Goal: Task Accomplishment & Management: Complete application form

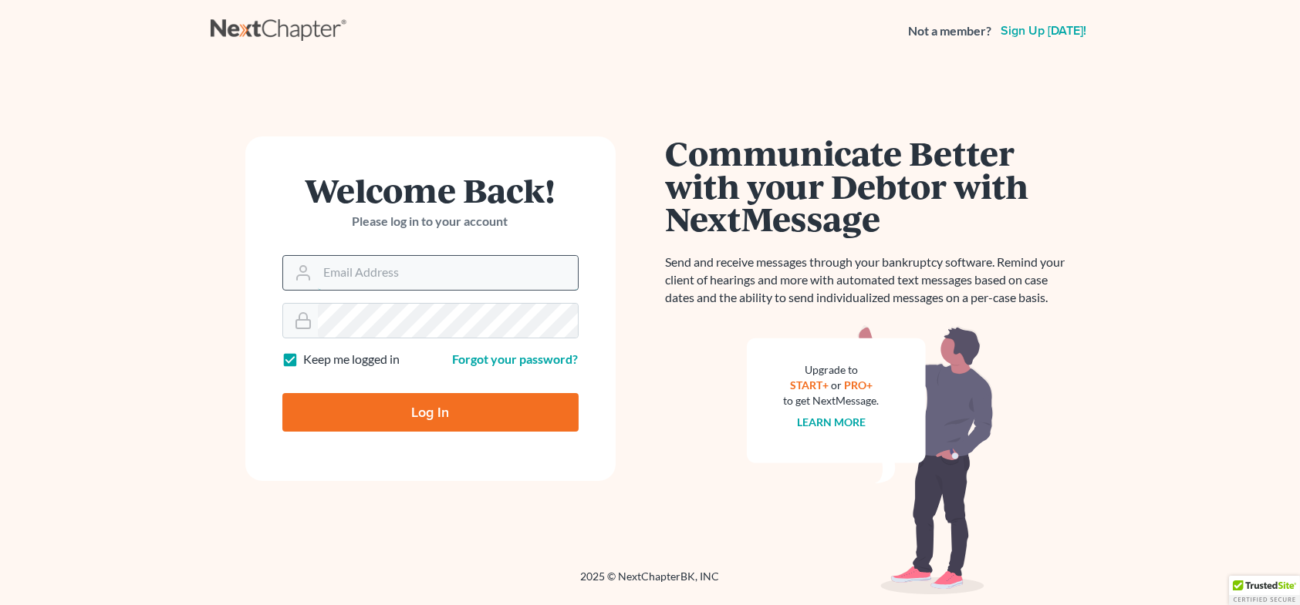
click at [392, 278] on input "Email Address" at bounding box center [448, 273] width 260 height 34
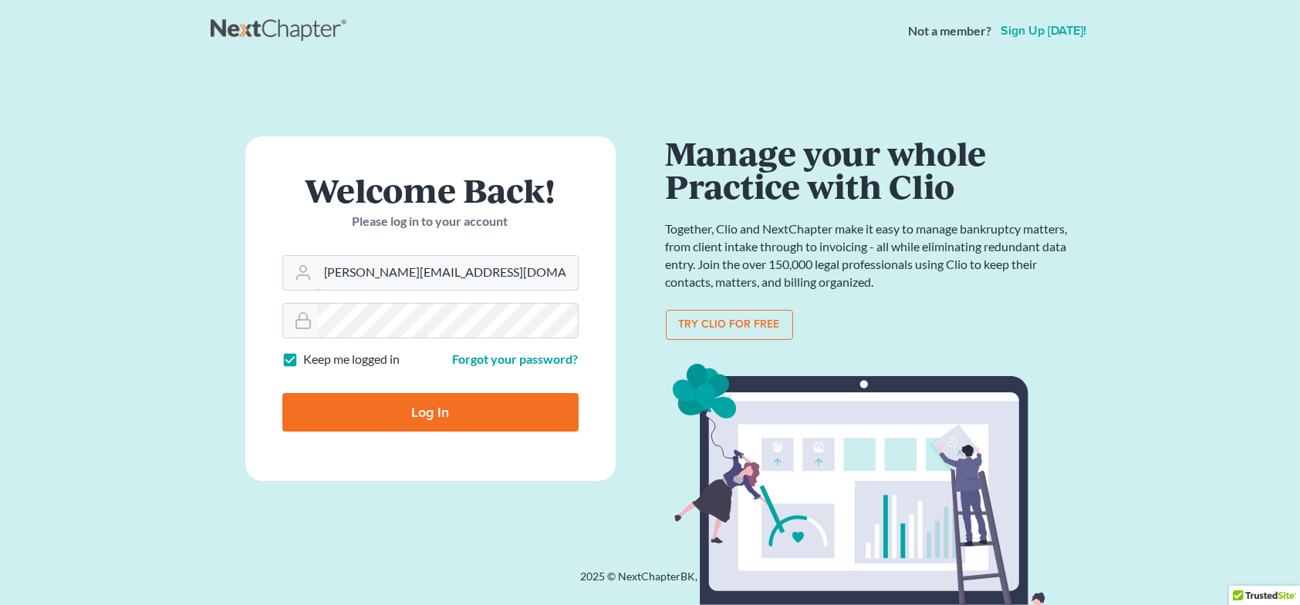
type input "[PERSON_NAME][EMAIL_ADDRESS][DOMAIN_NAME]"
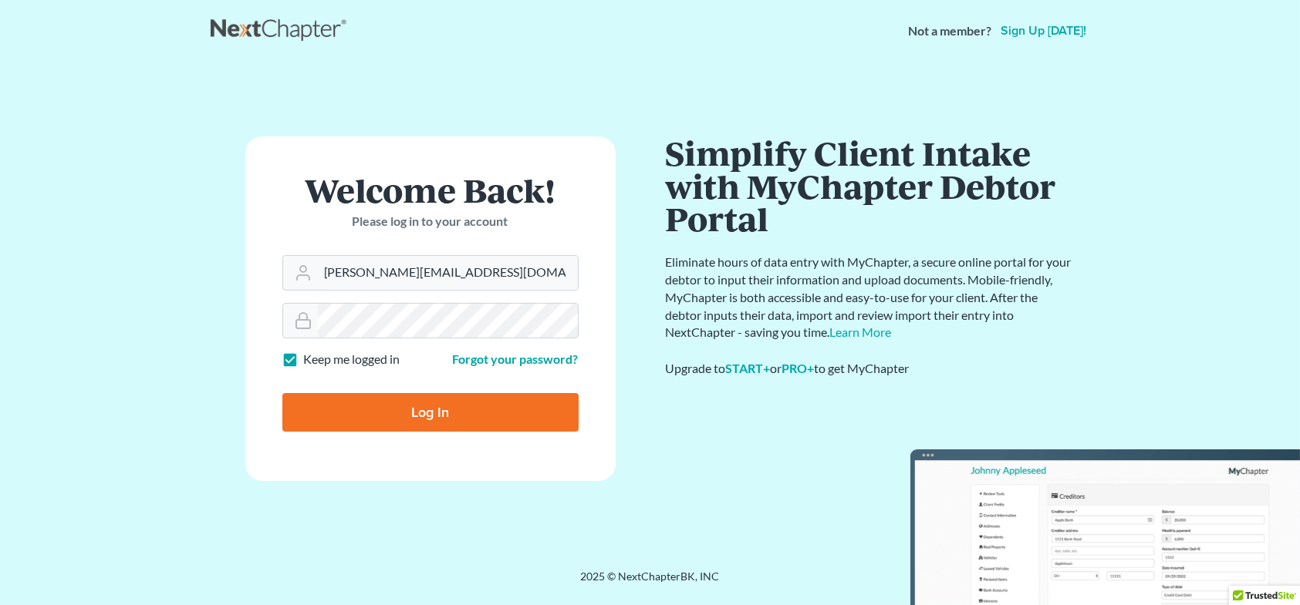
click at [465, 403] on input "Log In" at bounding box center [430, 412] width 296 height 39
type input "Thinking..."
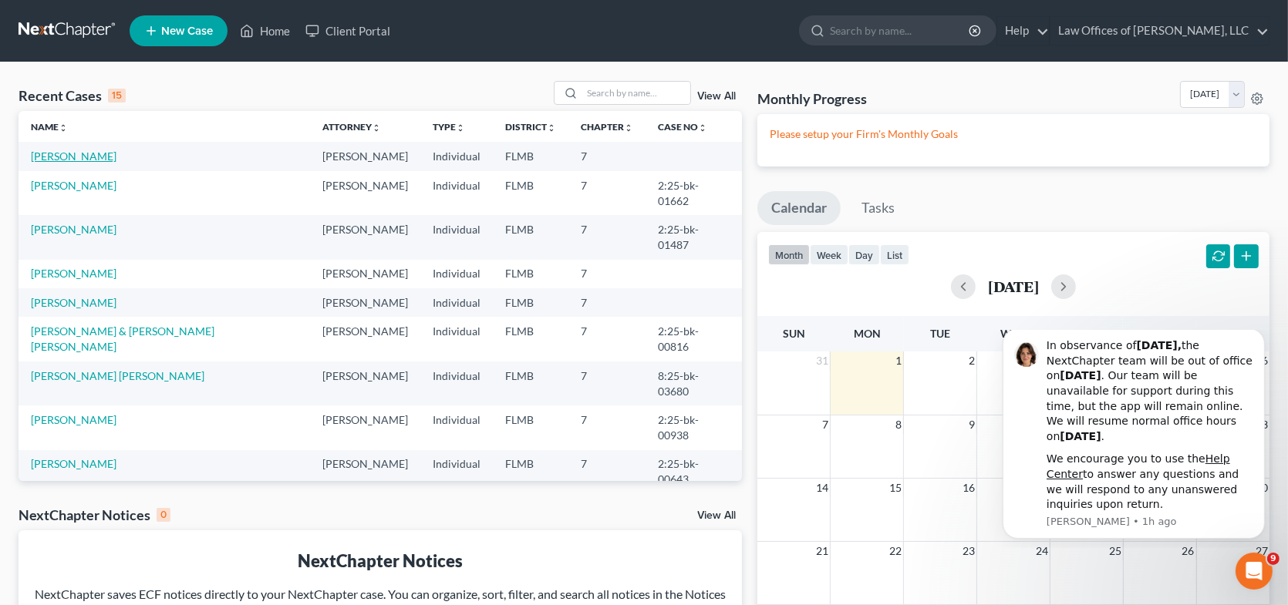
click at [77, 154] on link "[PERSON_NAME]" at bounding box center [74, 156] width 86 height 13
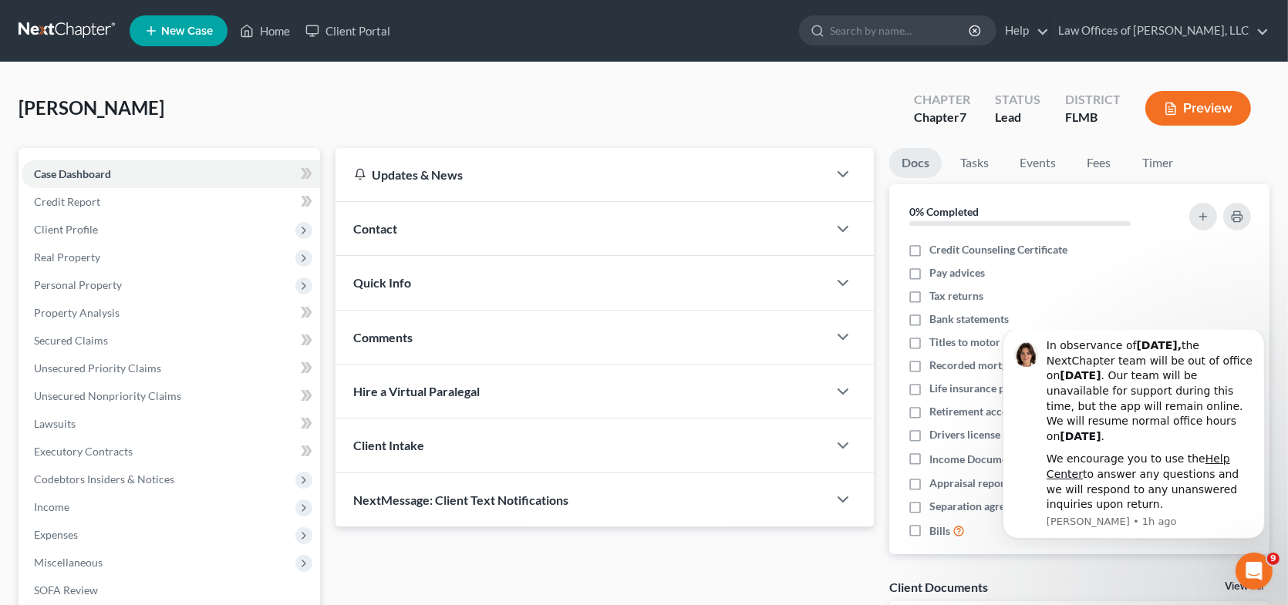
click at [440, 221] on div "Contact" at bounding box center [581, 228] width 492 height 53
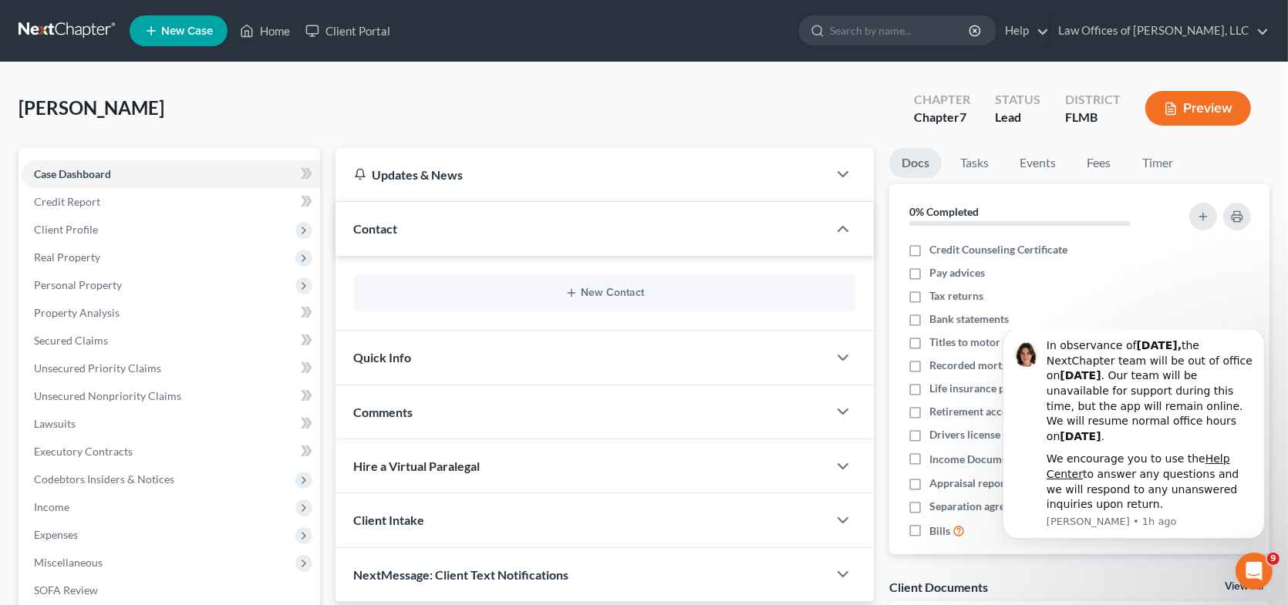
click at [396, 355] on span "Quick Info" at bounding box center [383, 357] width 58 height 15
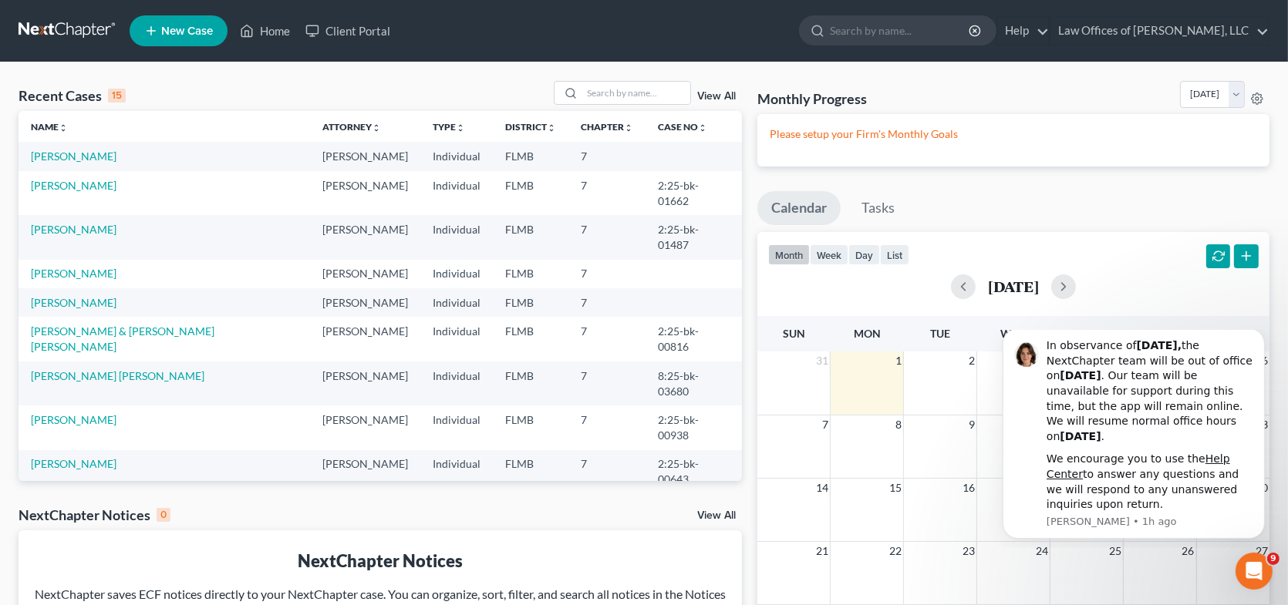
click at [66, 288] on td "[PERSON_NAME]" at bounding box center [165, 302] width 292 height 29
click at [66, 296] on link "[PERSON_NAME]" at bounding box center [74, 302] width 86 height 13
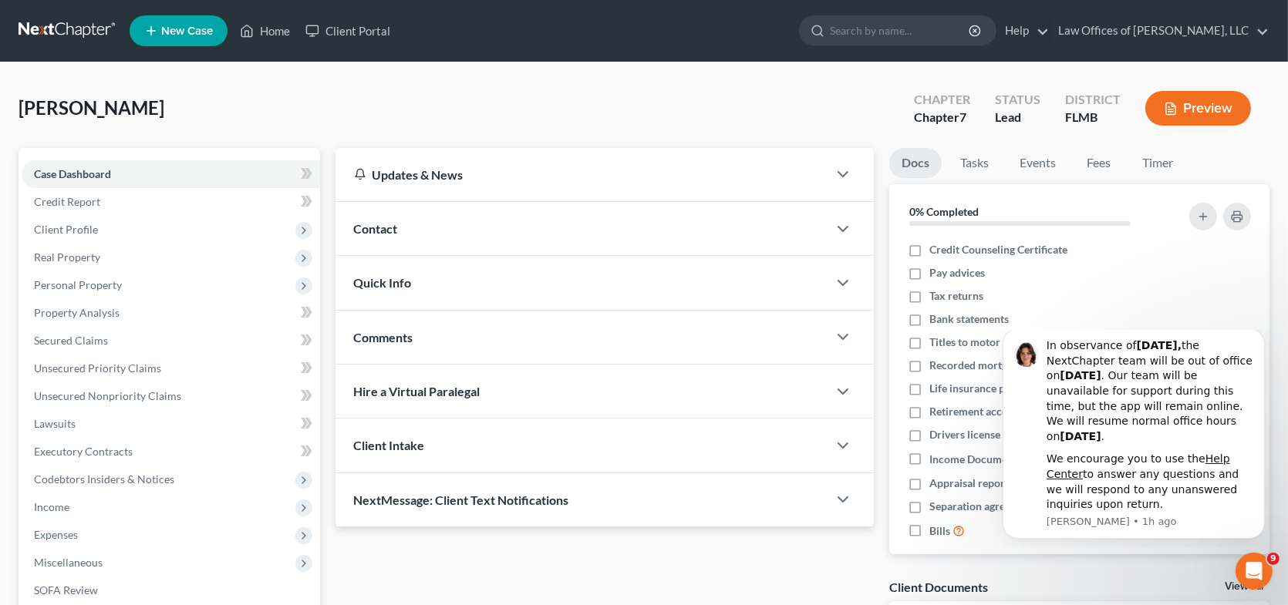
click at [694, 237] on div "Contact" at bounding box center [581, 228] width 492 height 53
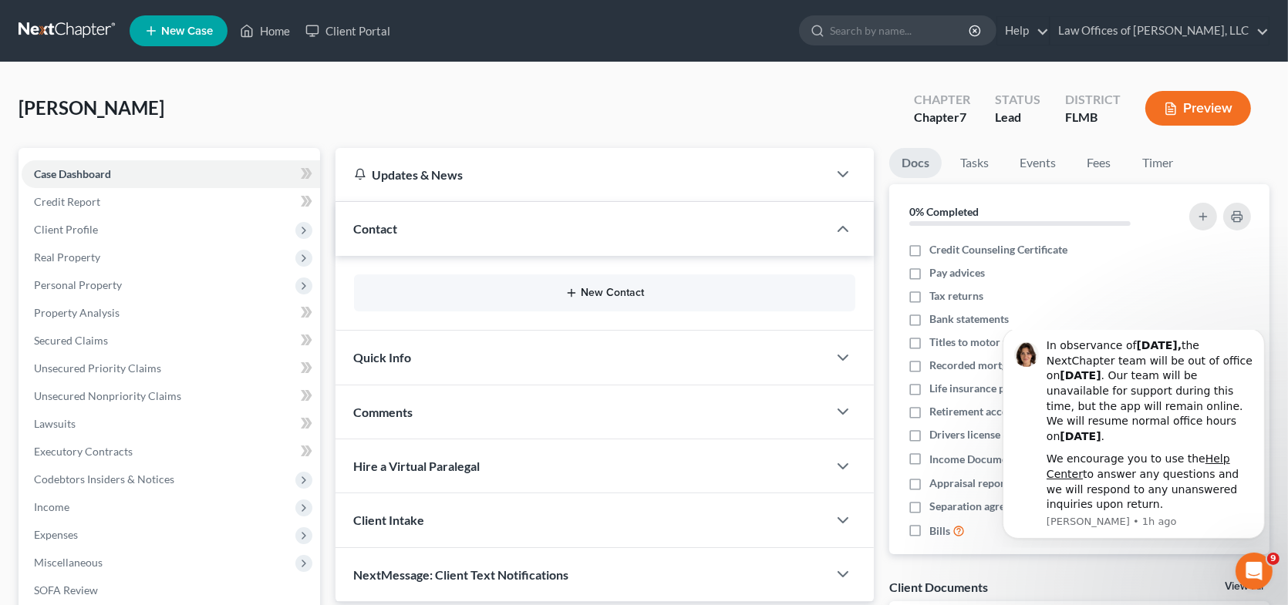
click at [622, 292] on button "New Contact" at bounding box center [604, 293] width 477 height 12
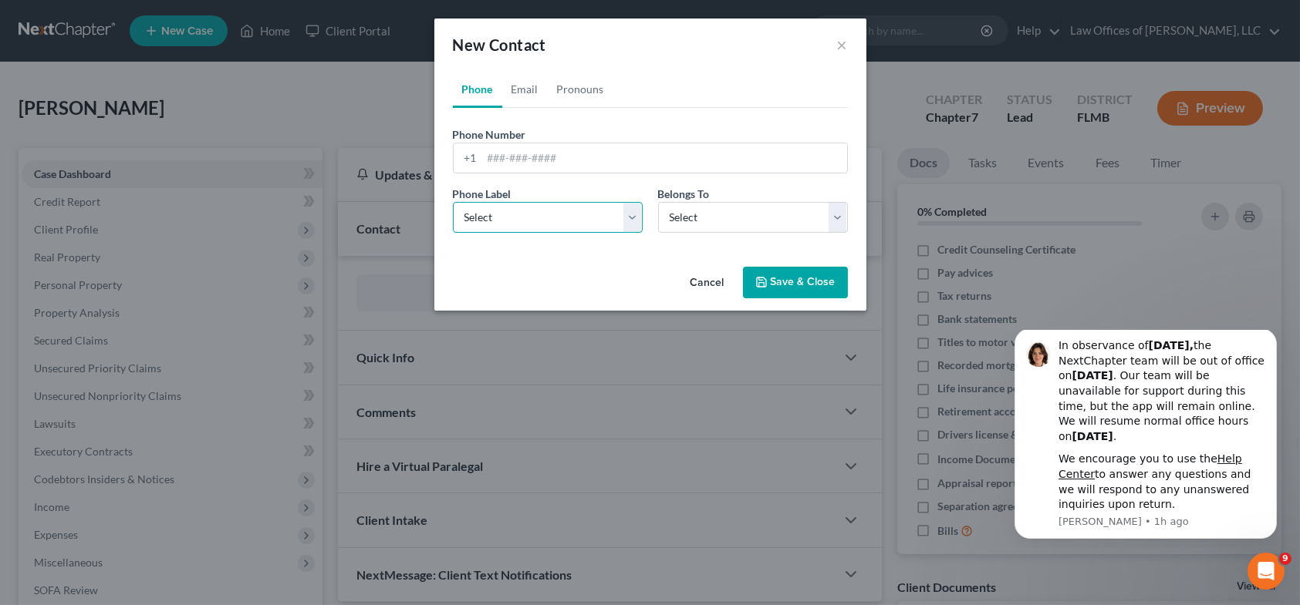
click at [633, 222] on select "Select Mobile Home Work Other" at bounding box center [548, 217] width 190 height 31
click at [636, 226] on select "Select Mobile Home Work Other" at bounding box center [548, 217] width 190 height 31
click at [845, 44] on button "×" at bounding box center [842, 44] width 11 height 19
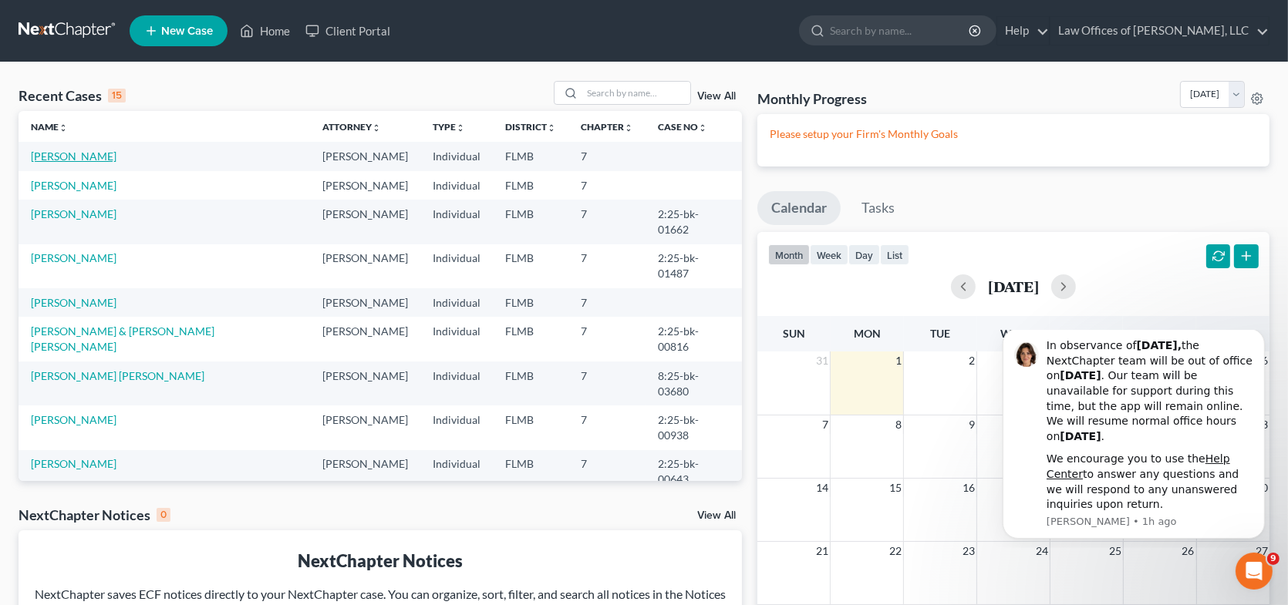
click at [56, 159] on link "[PERSON_NAME]" at bounding box center [74, 156] width 86 height 13
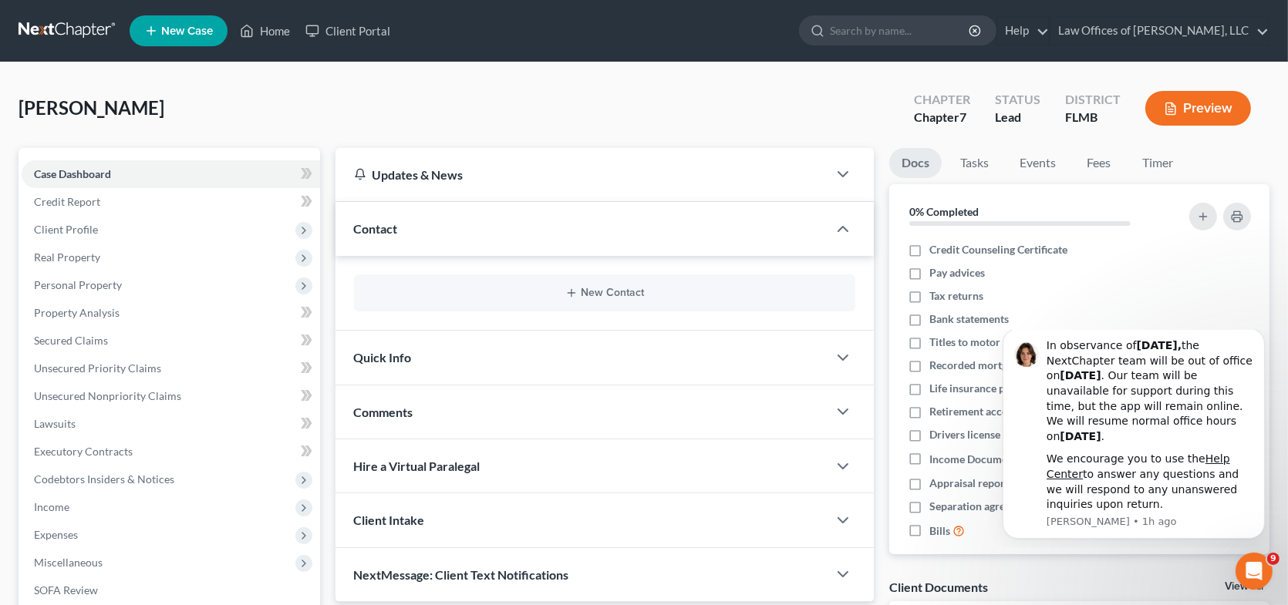
scroll to position [77, 0]
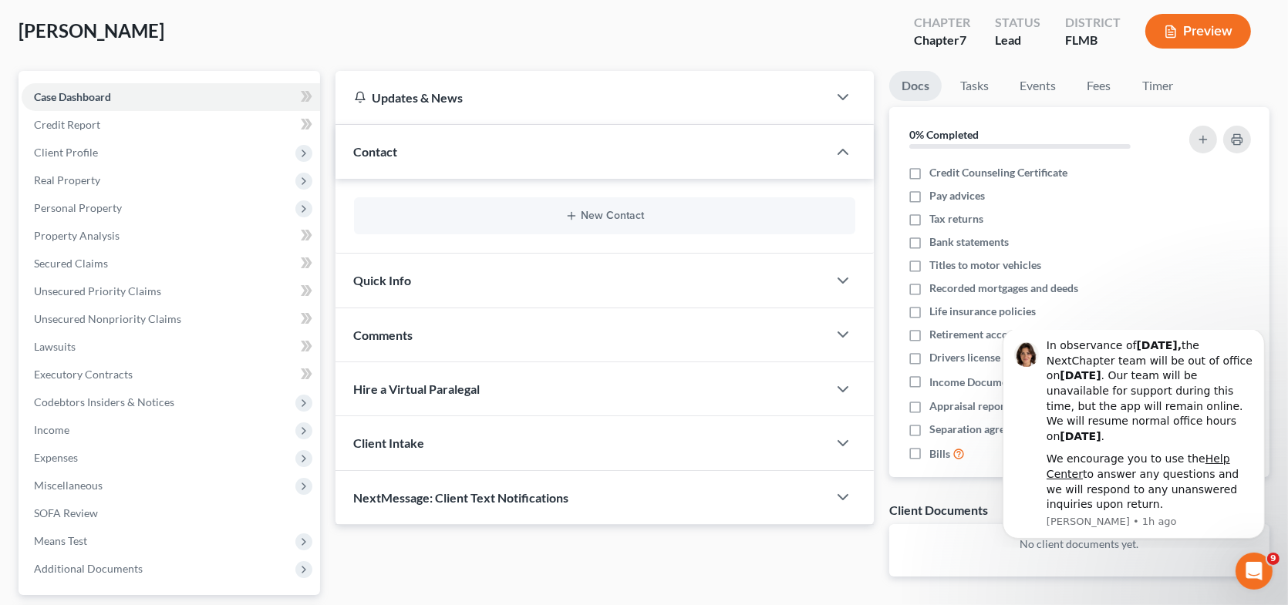
click at [451, 287] on div "Quick Info" at bounding box center [581, 280] width 492 height 53
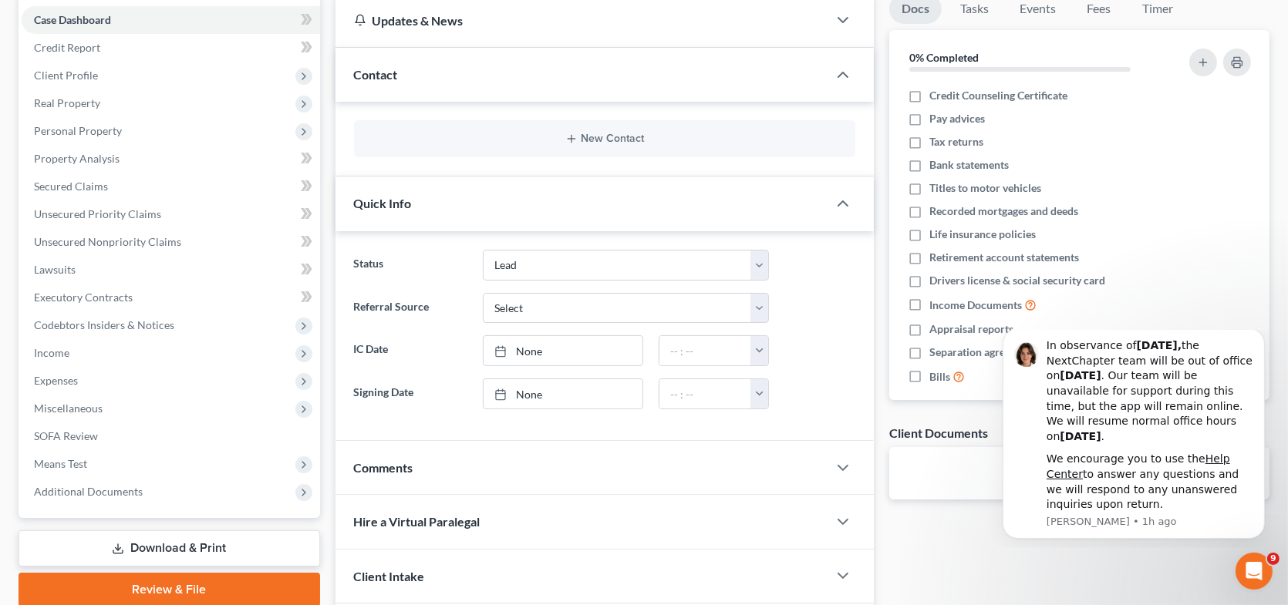
scroll to position [262, 0]
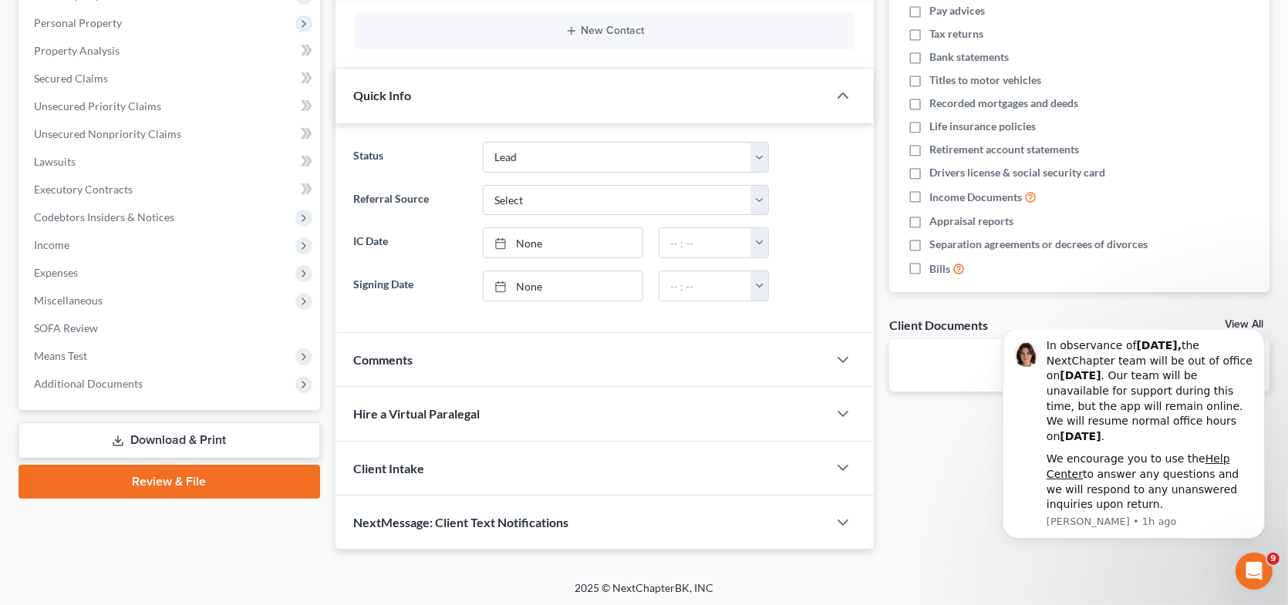
click at [523, 460] on div "Client Intake" at bounding box center [581, 468] width 492 height 53
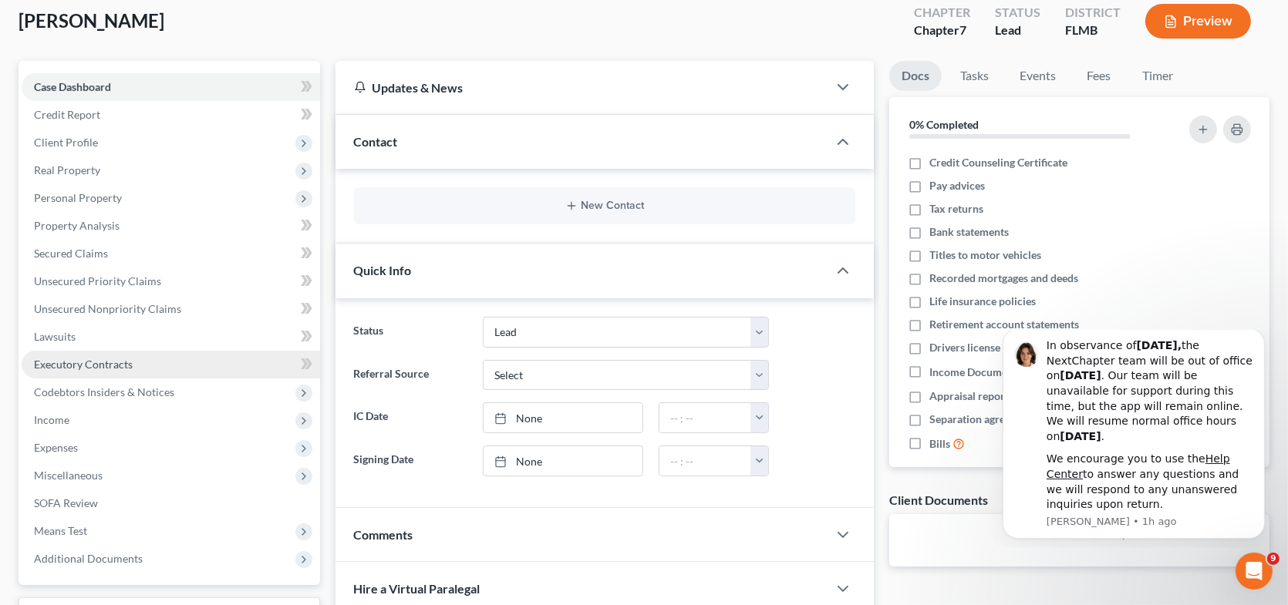
scroll to position [10, 0]
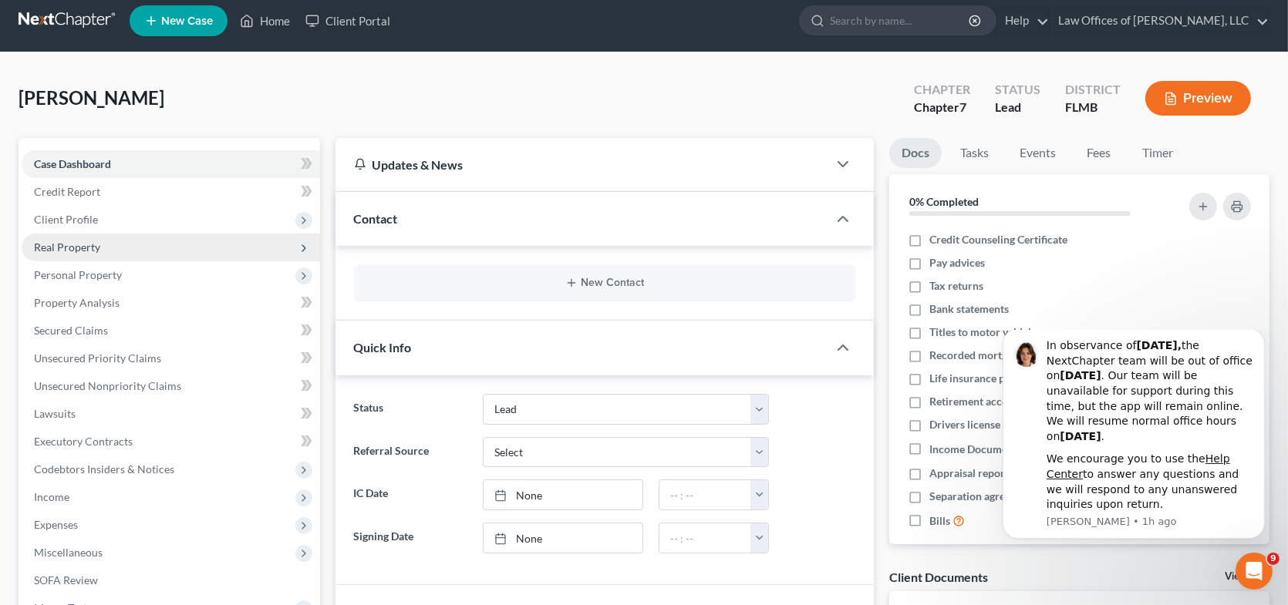
click at [99, 249] on span "Real Property" at bounding box center [171, 248] width 298 height 28
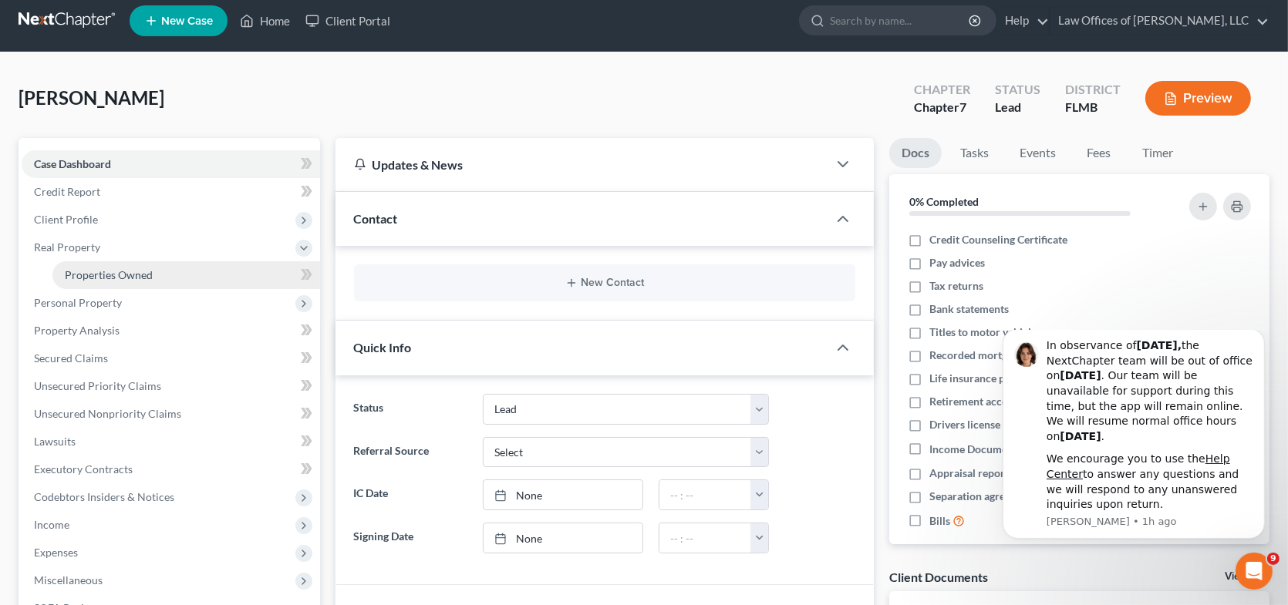
click at [113, 272] on span "Properties Owned" at bounding box center [109, 274] width 88 height 13
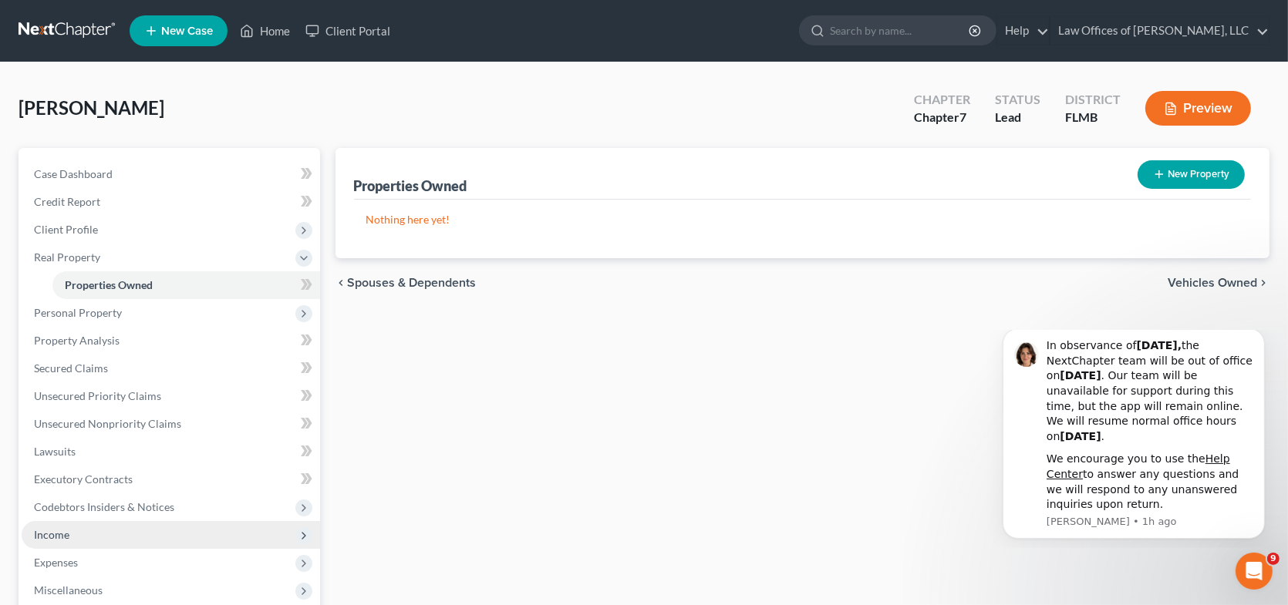
scroll to position [77, 0]
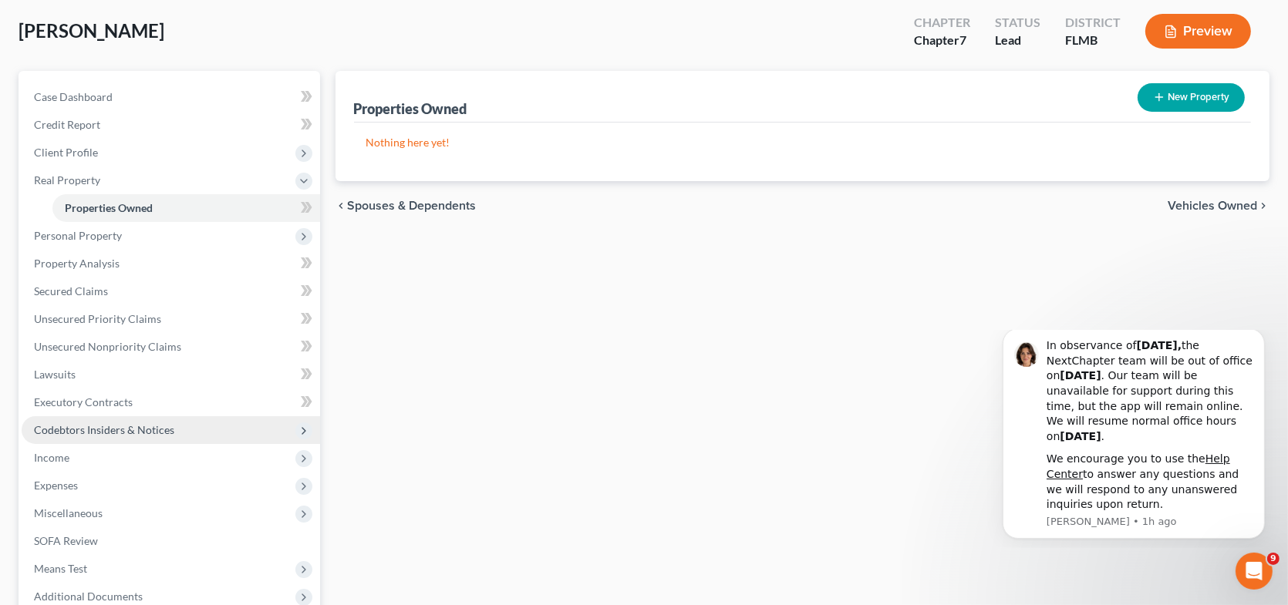
click at [115, 434] on span "Codebtors Insiders & Notices" at bounding box center [104, 429] width 140 height 13
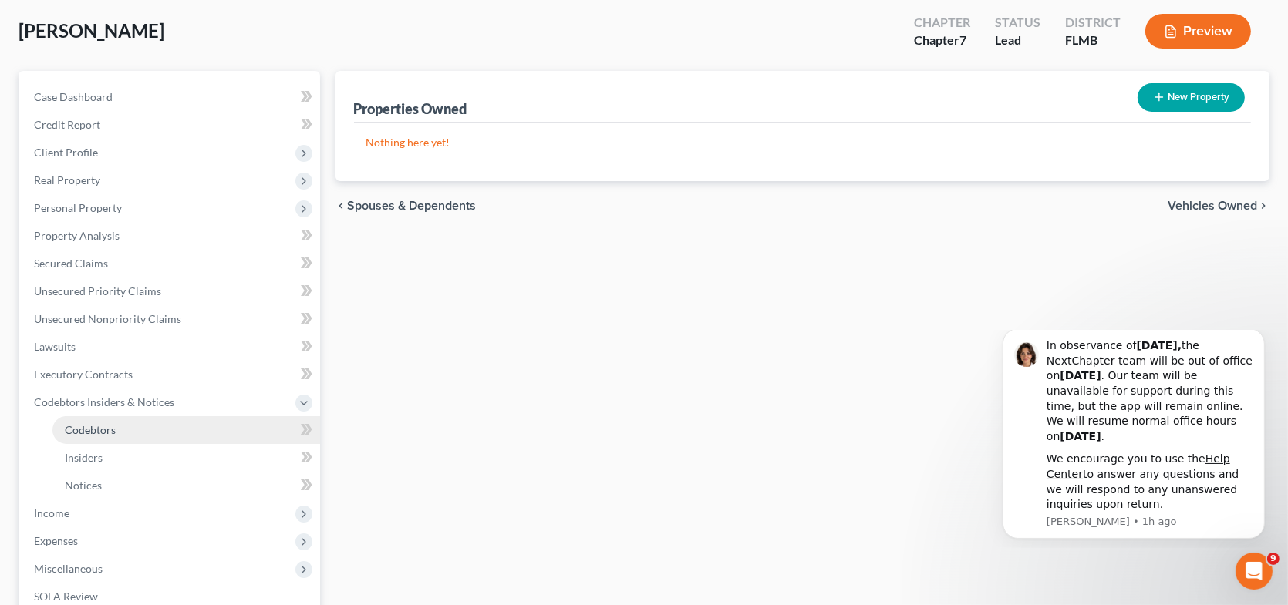
click at [165, 433] on link "Codebtors" at bounding box center [186, 430] width 268 height 28
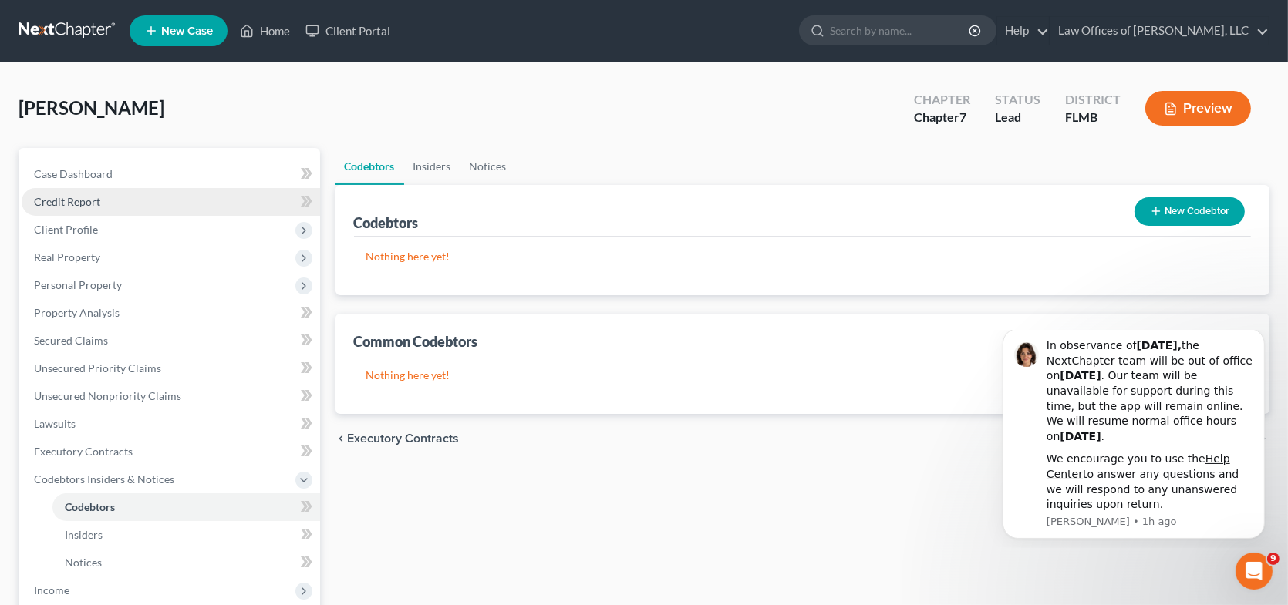
click at [109, 197] on link "Credit Report" at bounding box center [171, 202] width 298 height 28
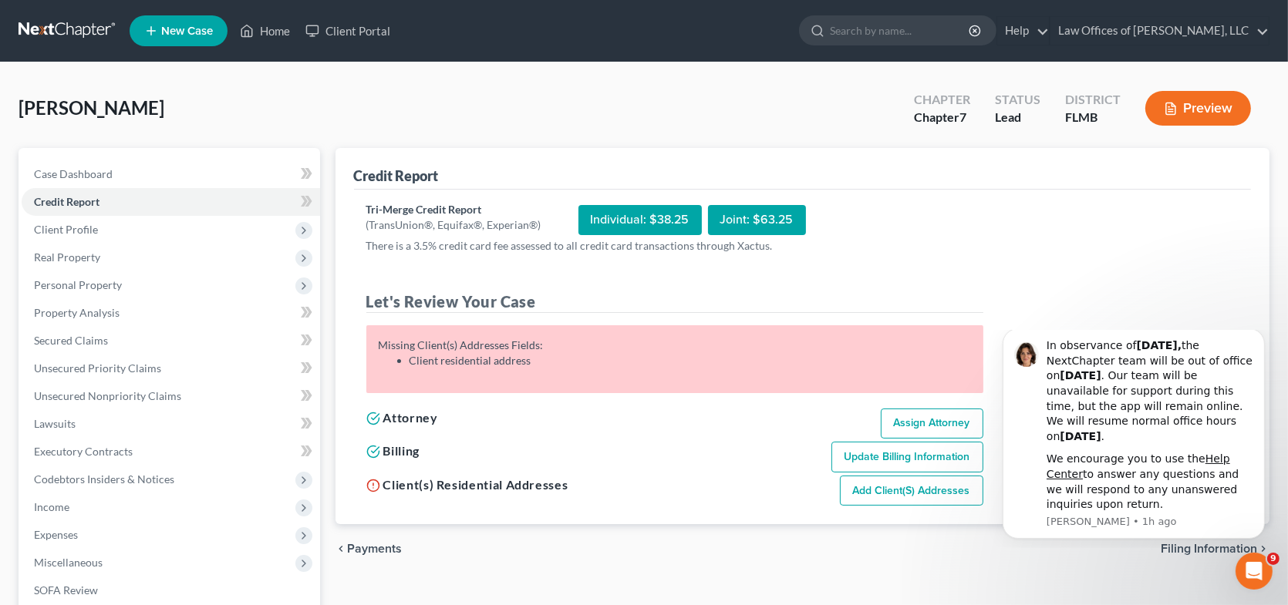
scroll to position [212, 0]
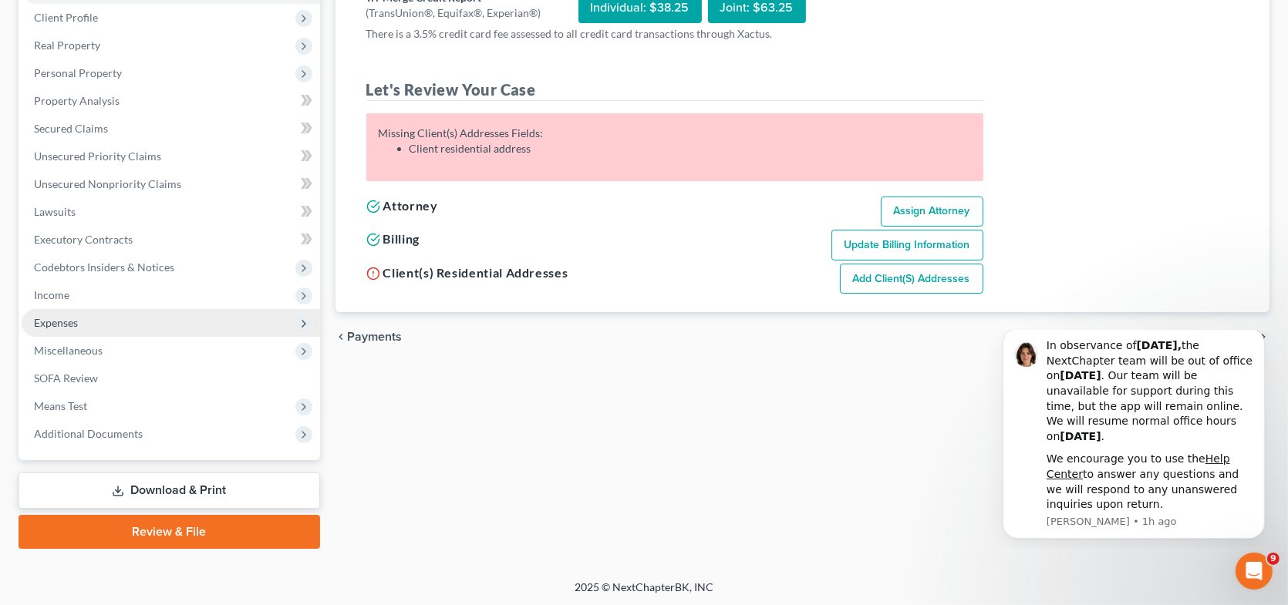
click at [125, 332] on span "Expenses" at bounding box center [171, 323] width 298 height 28
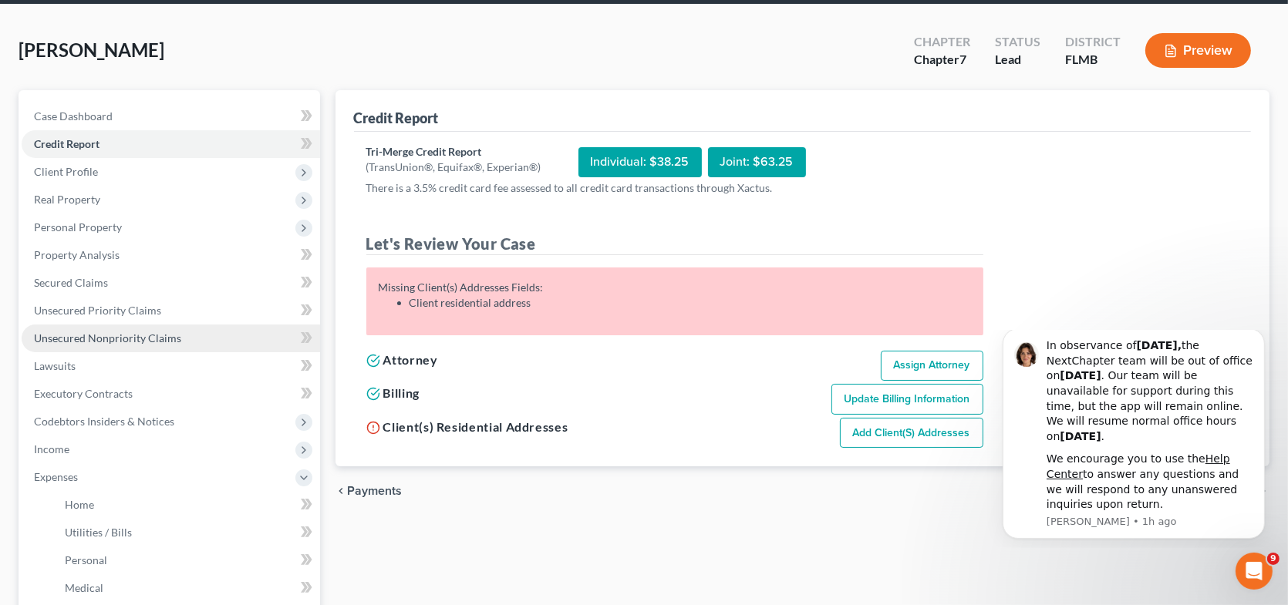
scroll to position [0, 0]
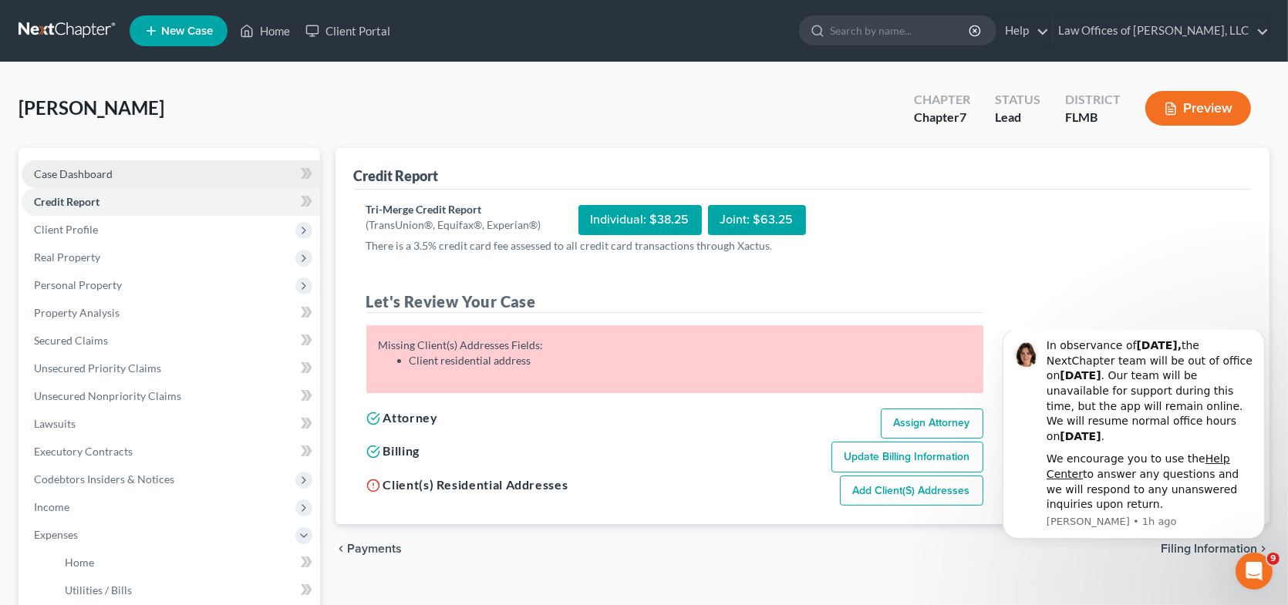
click at [121, 167] on link "Case Dashboard" at bounding box center [171, 174] width 298 height 28
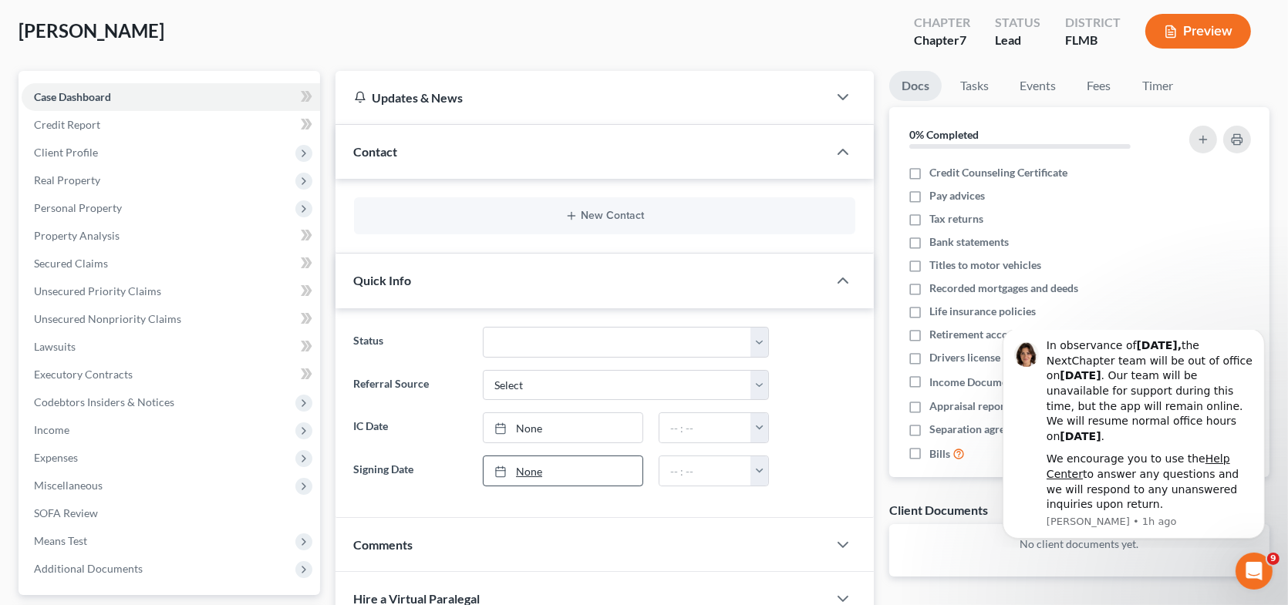
scroll to position [231, 0]
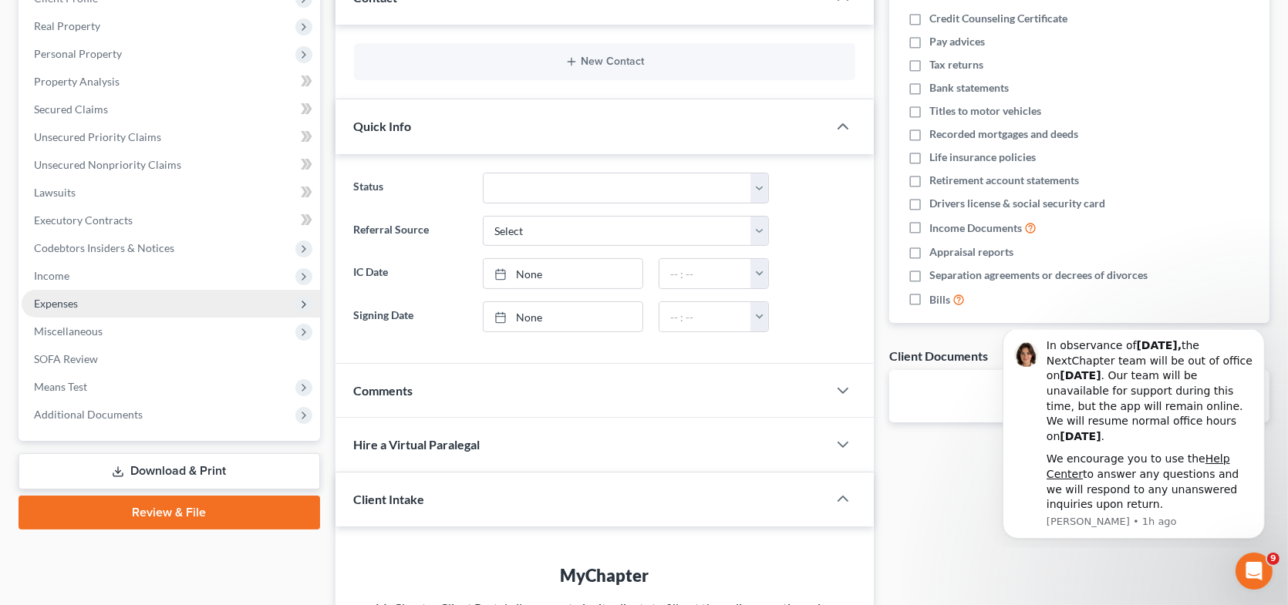
click at [71, 292] on span "Expenses" at bounding box center [171, 304] width 298 height 28
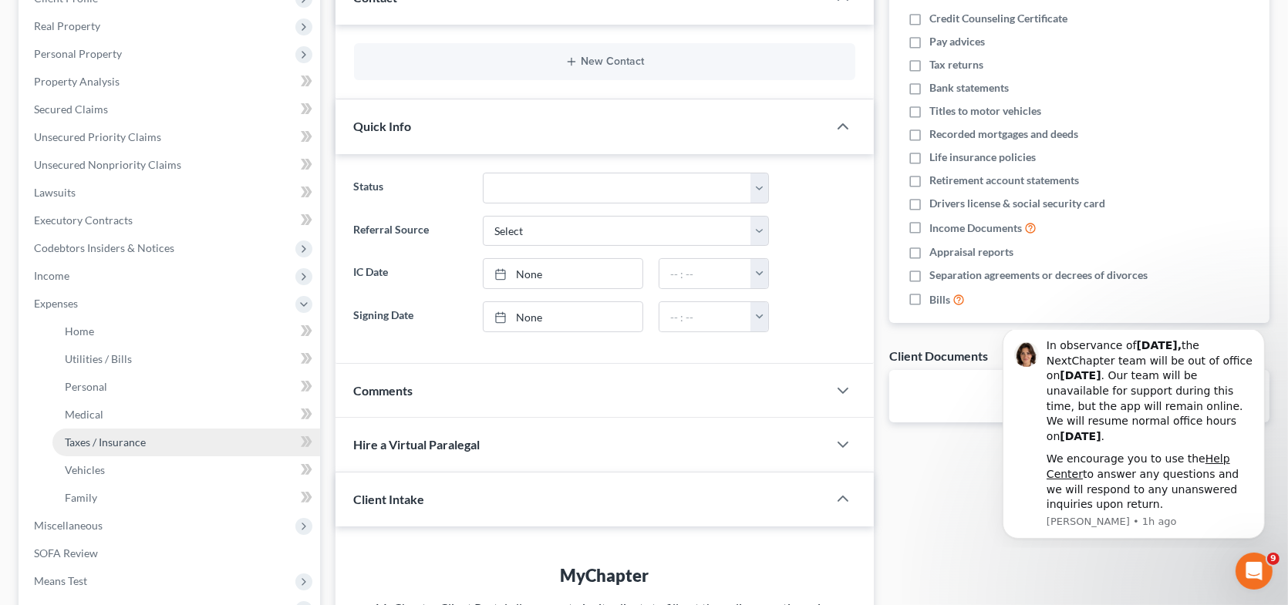
click at [85, 450] on link "Taxes / Insurance" at bounding box center [186, 443] width 268 height 28
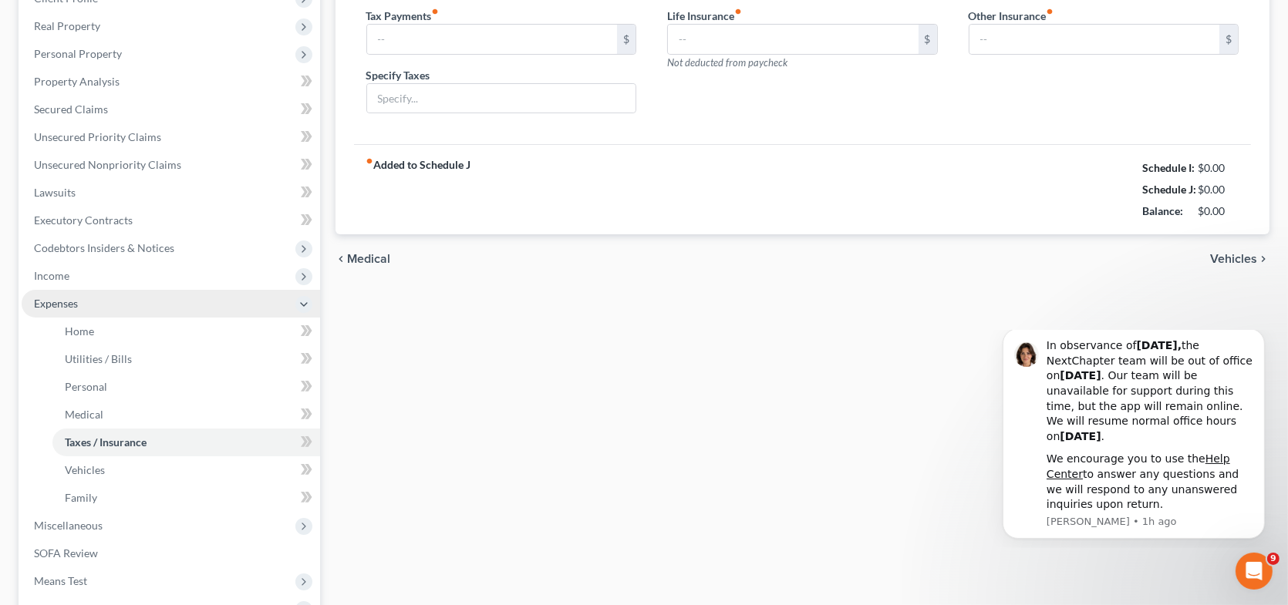
type input "0.00"
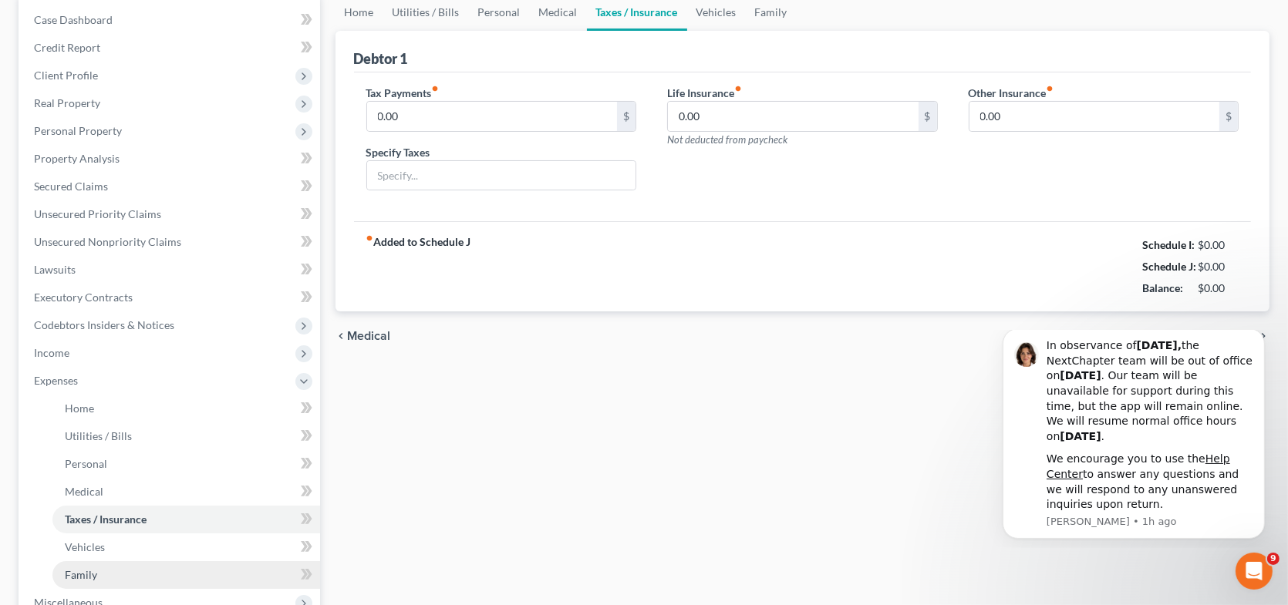
scroll to position [231, 0]
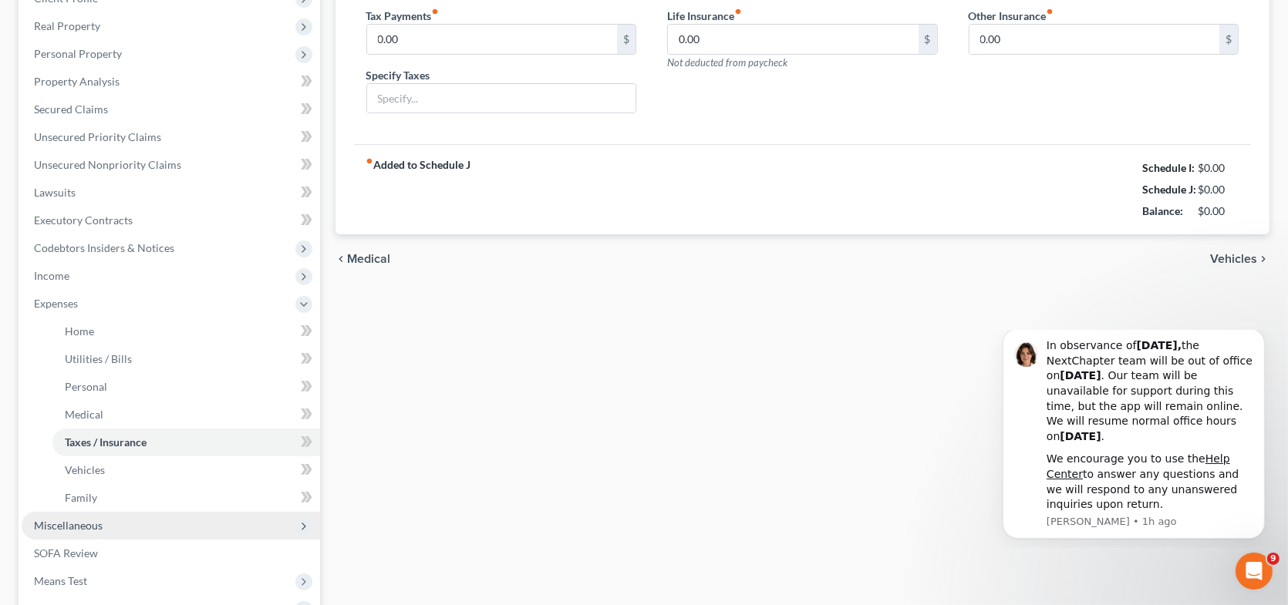
click at [83, 524] on span "Miscellaneous" at bounding box center [68, 525] width 69 height 13
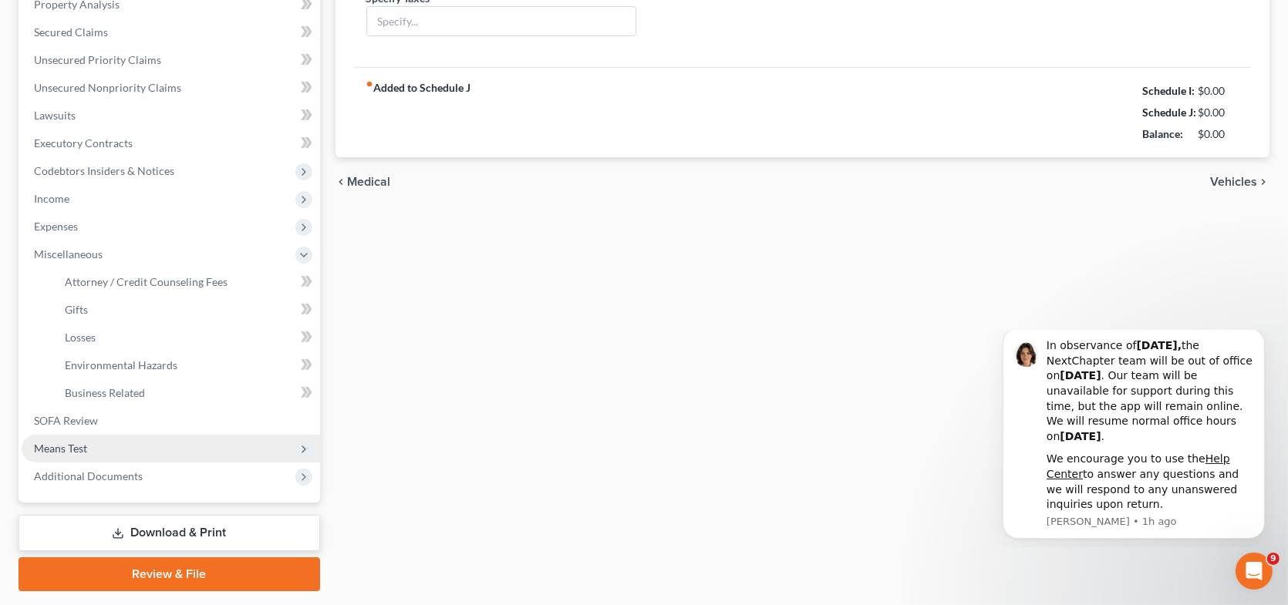
scroll to position [351, 0]
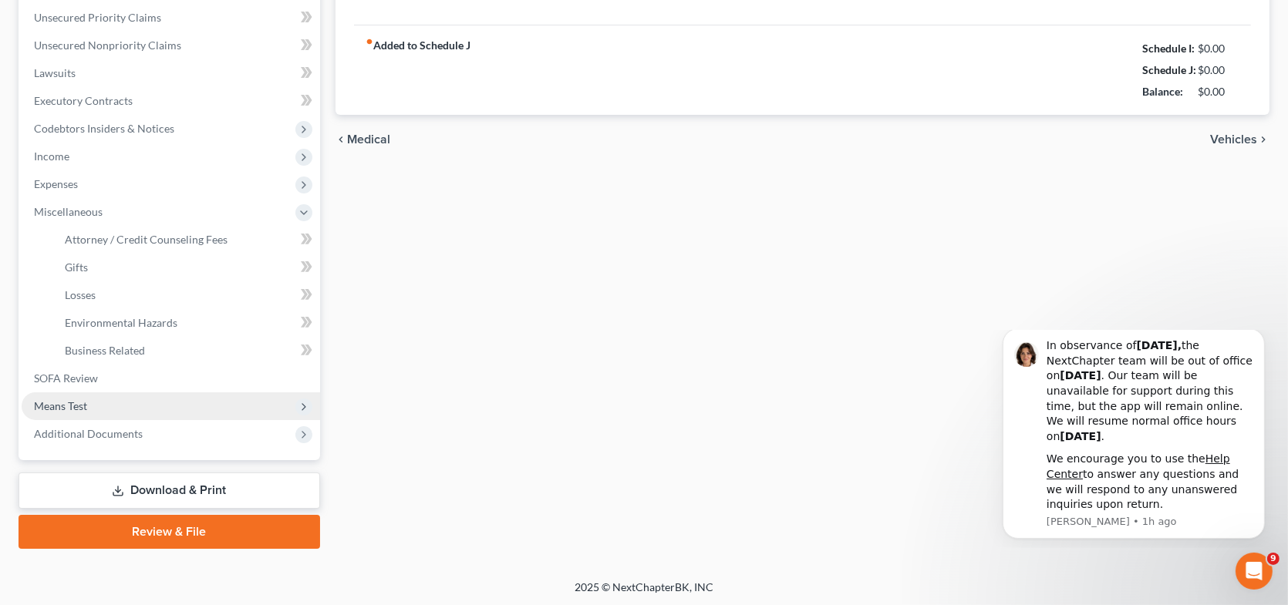
click at [77, 410] on span "Means Test" at bounding box center [60, 406] width 53 height 13
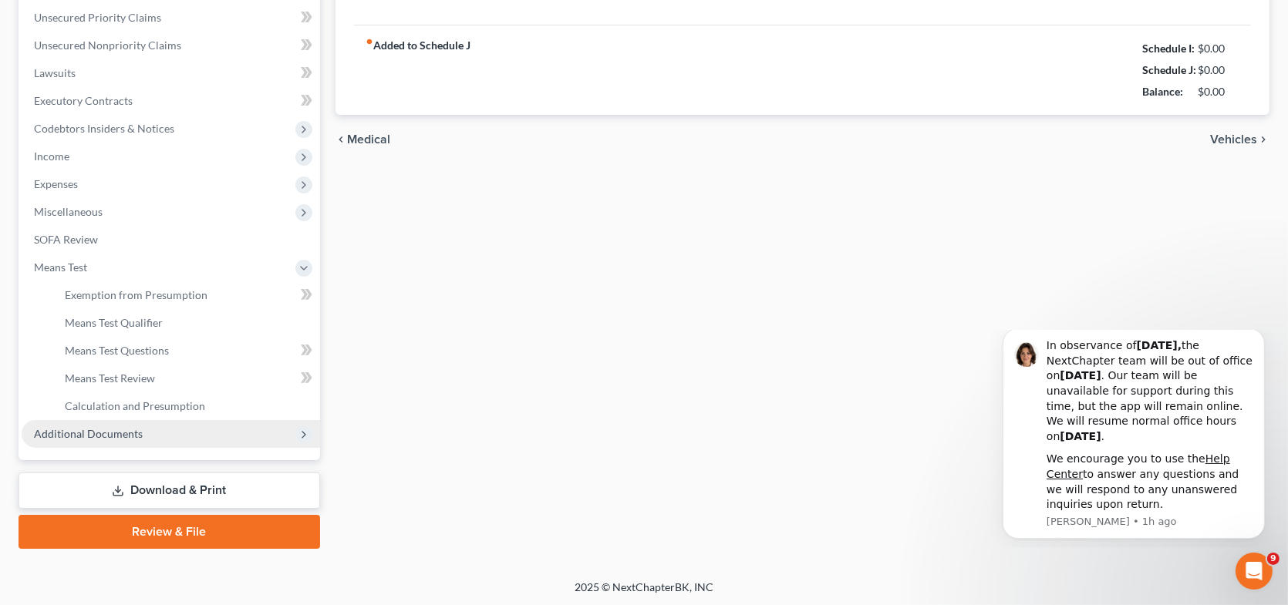
click at [77, 440] on span "Additional Documents" at bounding box center [171, 434] width 298 height 28
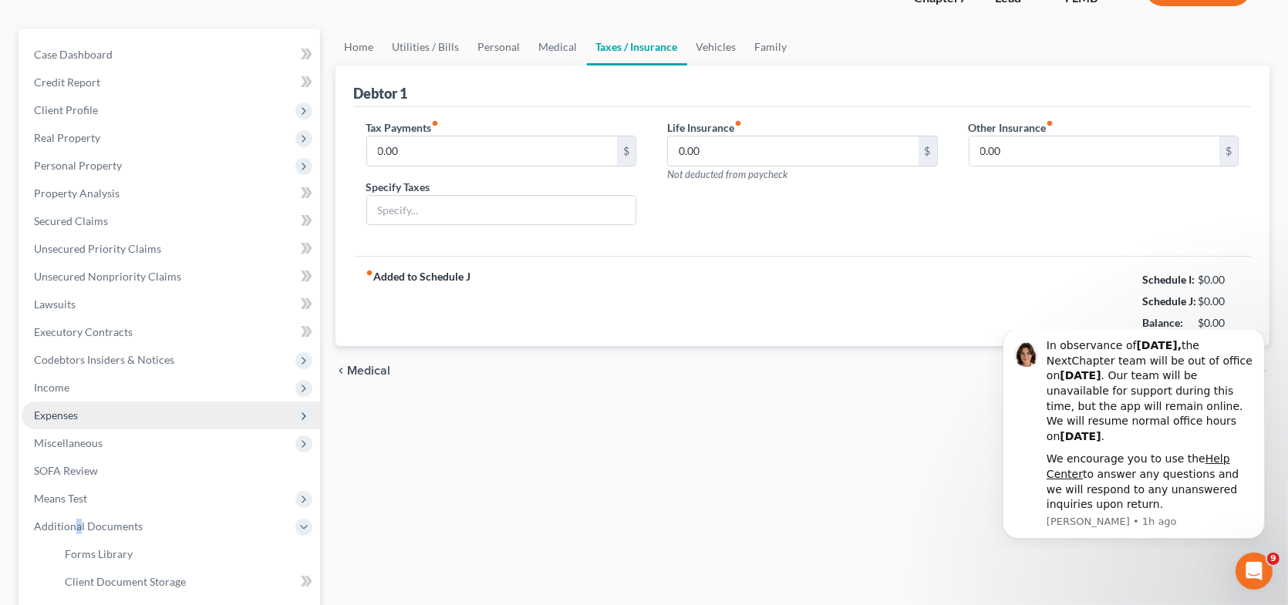
scroll to position [0, 0]
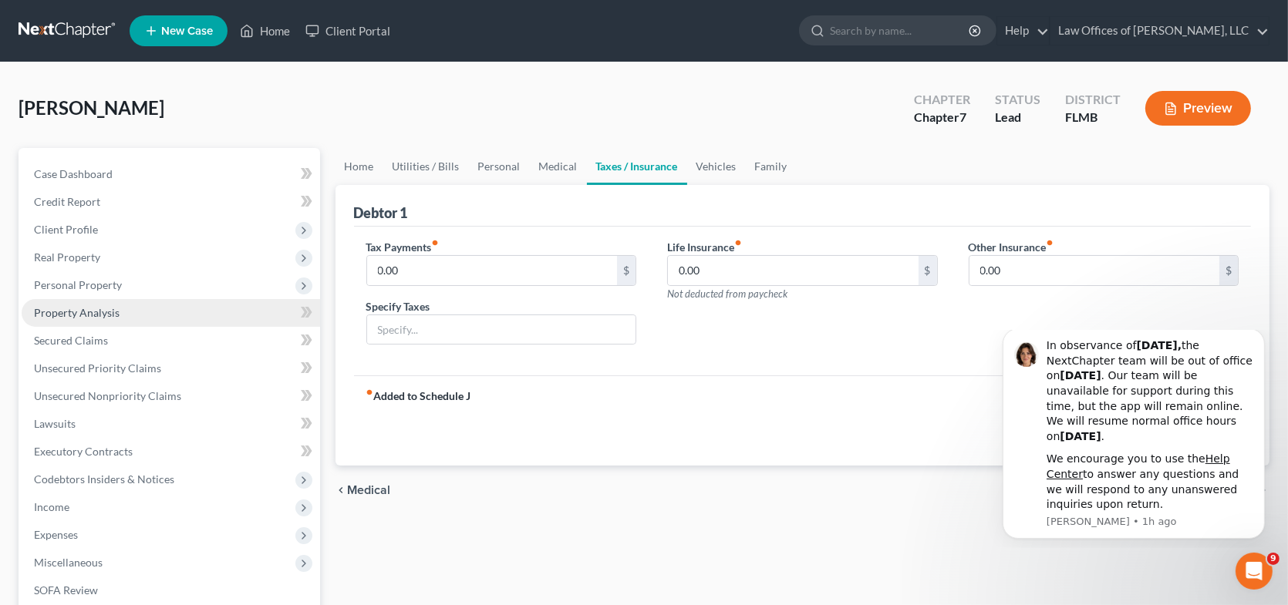
click at [162, 308] on link "Property Analysis" at bounding box center [171, 313] width 298 height 28
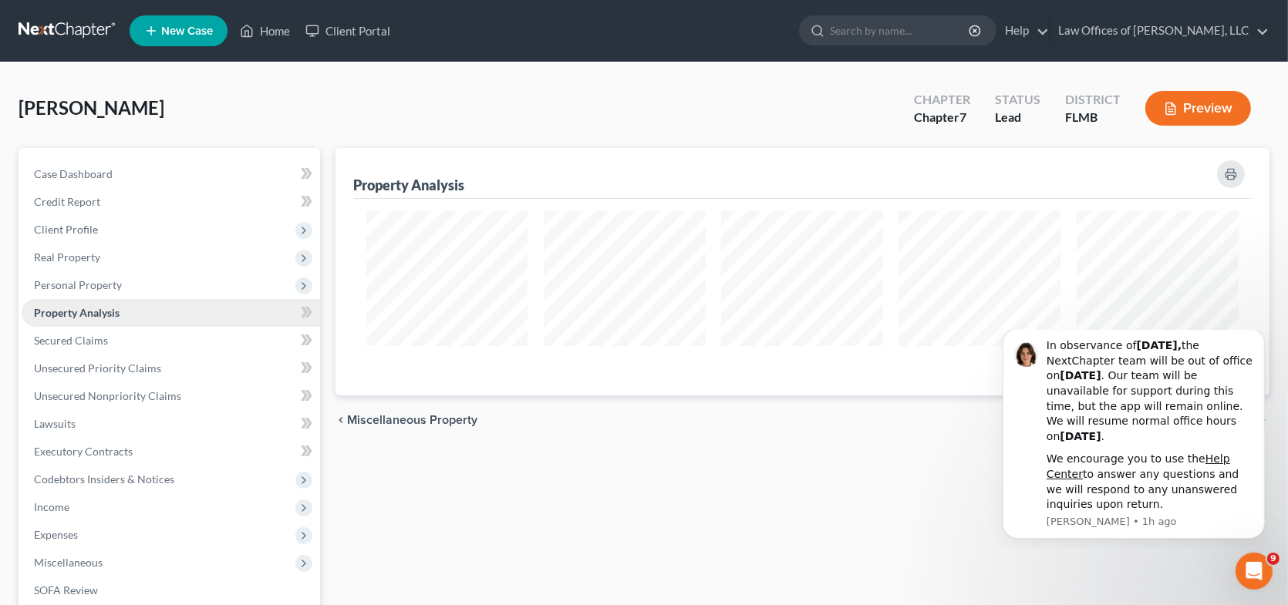
scroll to position [247, 935]
click at [59, 201] on span "Credit Report" at bounding box center [67, 201] width 66 height 13
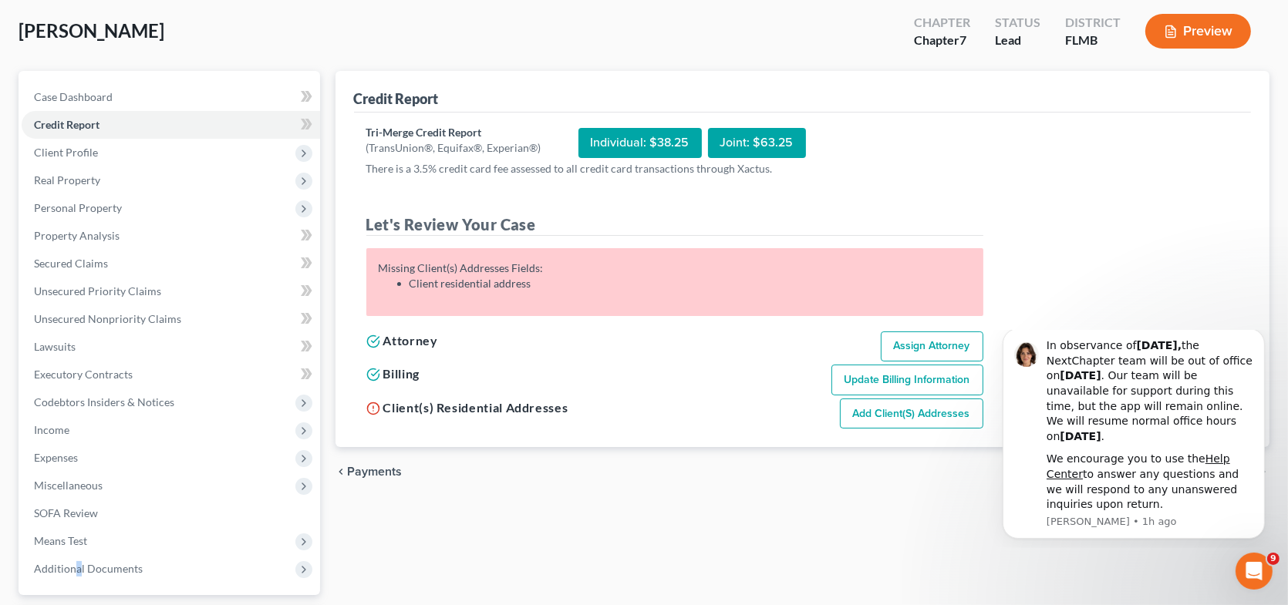
scroll to position [212, 0]
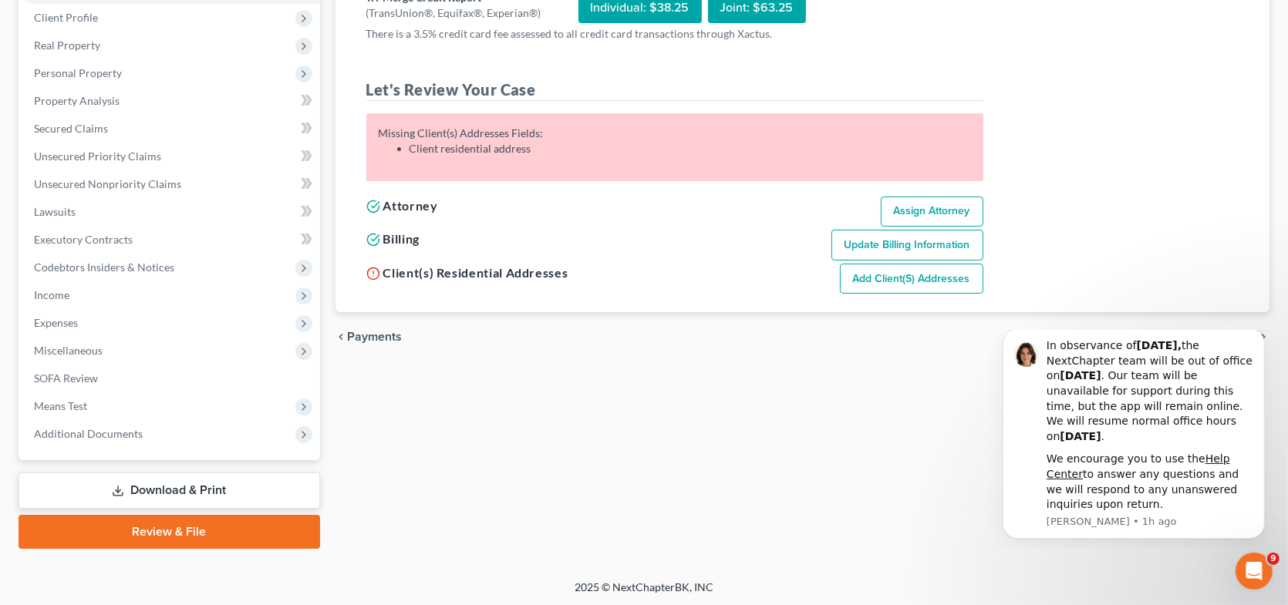
click at [596, 504] on div "Credit Report Tri-Merge Credit Report (TransUnion®, Equifax®, Experian®) Indivi…" at bounding box center [803, 242] width 950 height 613
click at [133, 161] on link "Unsecured Priority Claims" at bounding box center [171, 157] width 298 height 28
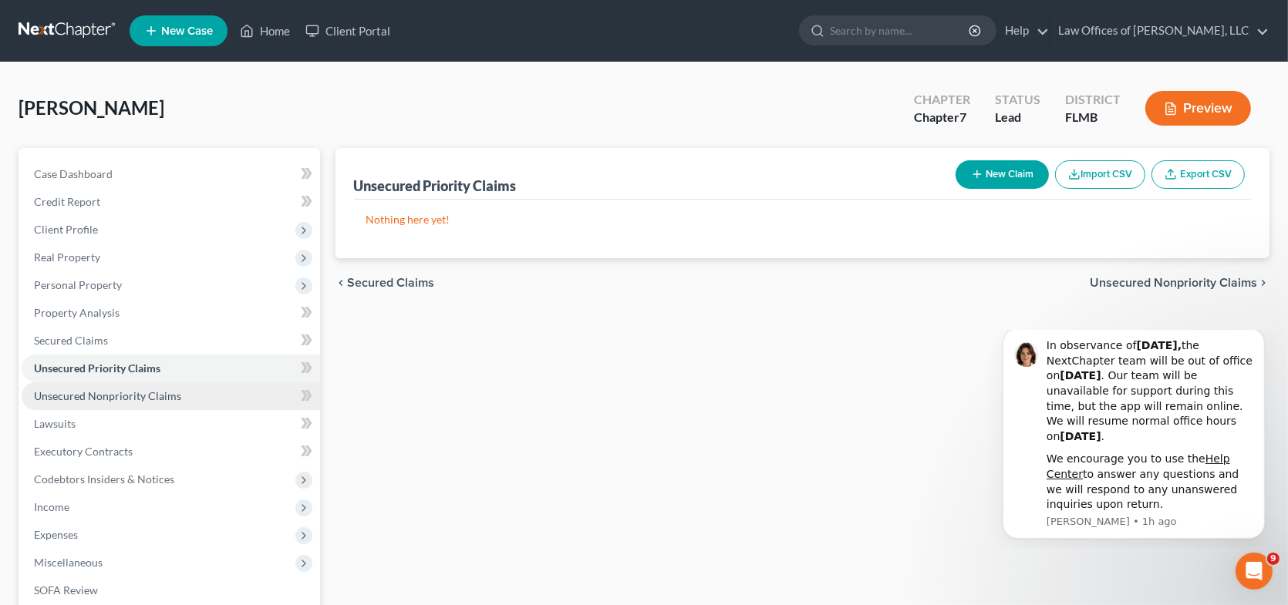
click at [89, 394] on span "Unsecured Nonpriority Claims" at bounding box center [107, 395] width 147 height 13
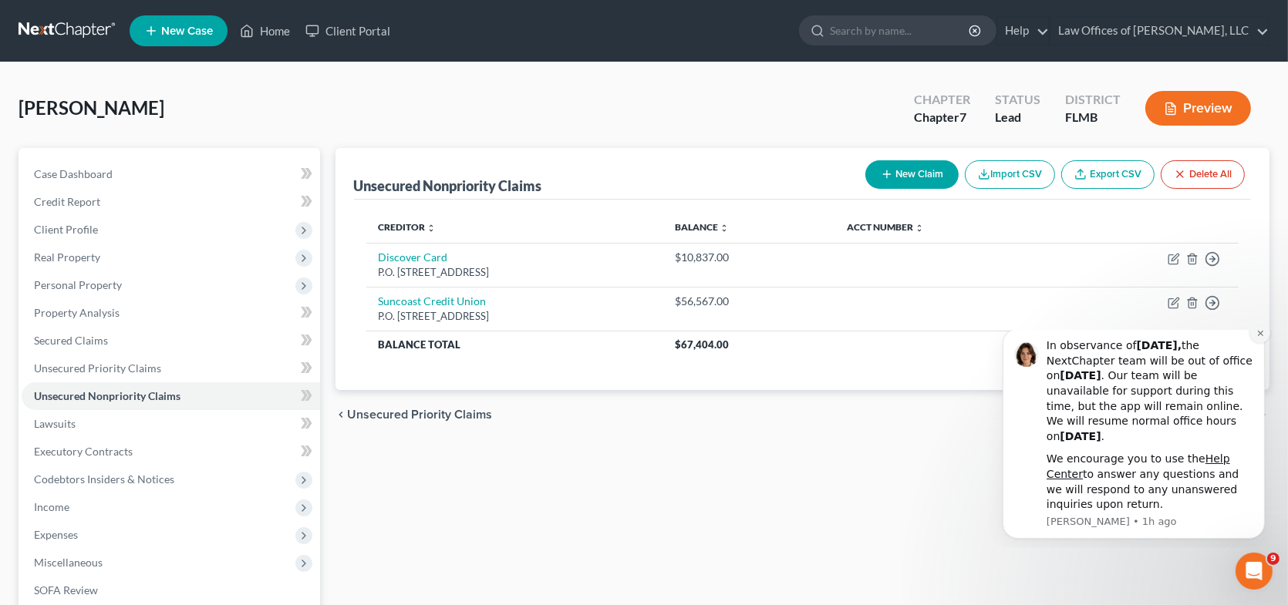
click at [1258, 342] on button "Dismiss notification" at bounding box center [1259, 332] width 20 height 20
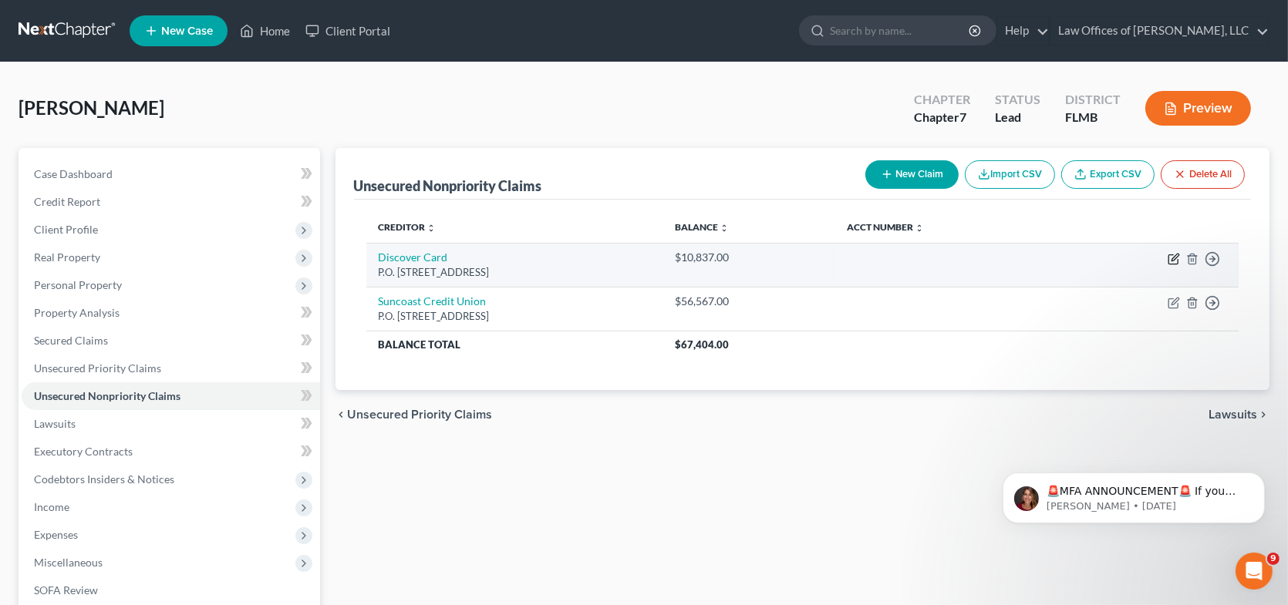
click at [1173, 258] on icon "button" at bounding box center [1174, 259] width 12 height 12
select select "46"
select select "2"
select select "0"
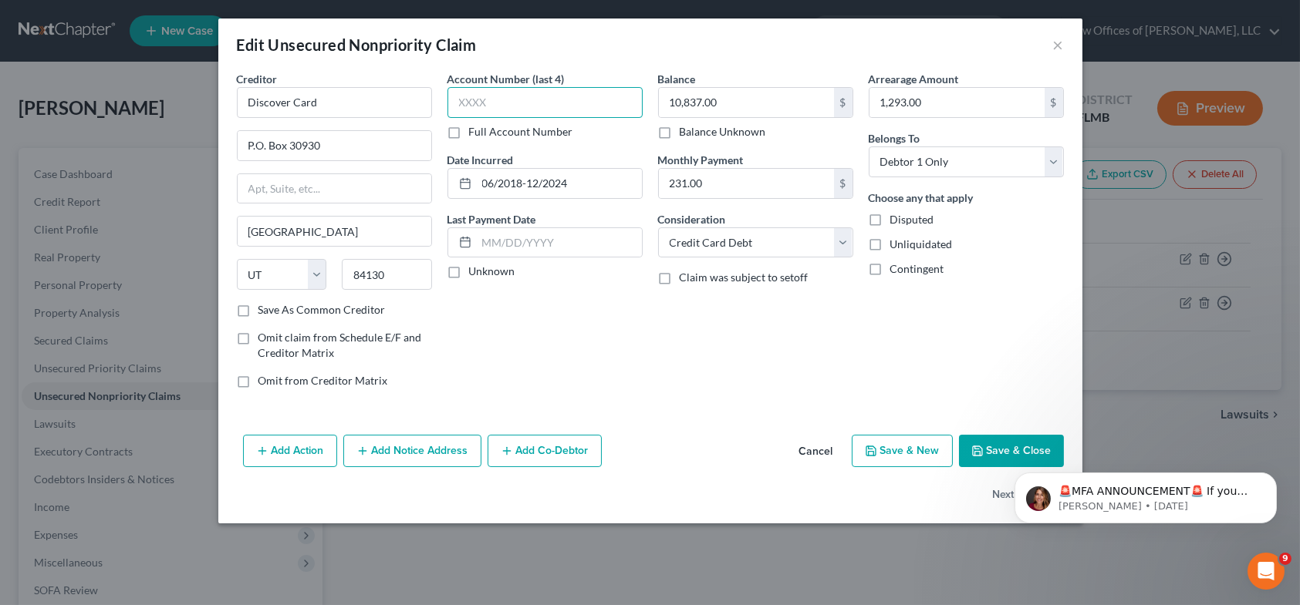
click at [494, 102] on input "text" at bounding box center [544, 102] width 195 height 31
type input "9062"
click at [679, 103] on input "10,837.00" at bounding box center [746, 102] width 175 height 29
type input "11,056.73"
click at [1055, 167] on select "Select Debtor 1 Only Debtor 2 Only Debtor 1 And Debtor 2 Only At Least One Of T…" at bounding box center [965, 162] width 195 height 31
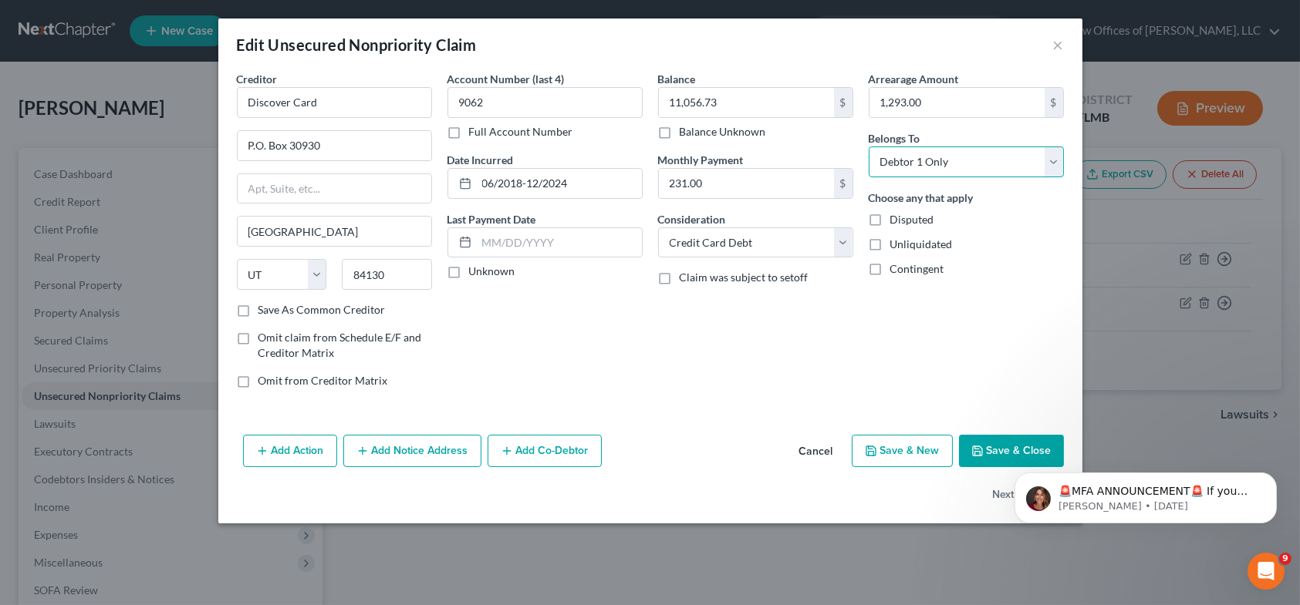
click at [868, 147] on select "Select Debtor 1 Only Debtor 2 Only Debtor 1 And Debtor 2 Only At Least One Of T…" at bounding box center [965, 162] width 195 height 31
click at [469, 274] on label "Unknown" at bounding box center [492, 271] width 46 height 15
click at [475, 274] on input "Unknown" at bounding box center [480, 269] width 10 height 10
checkbox input "true"
click at [892, 103] on input "1,293.00" at bounding box center [956, 102] width 175 height 29
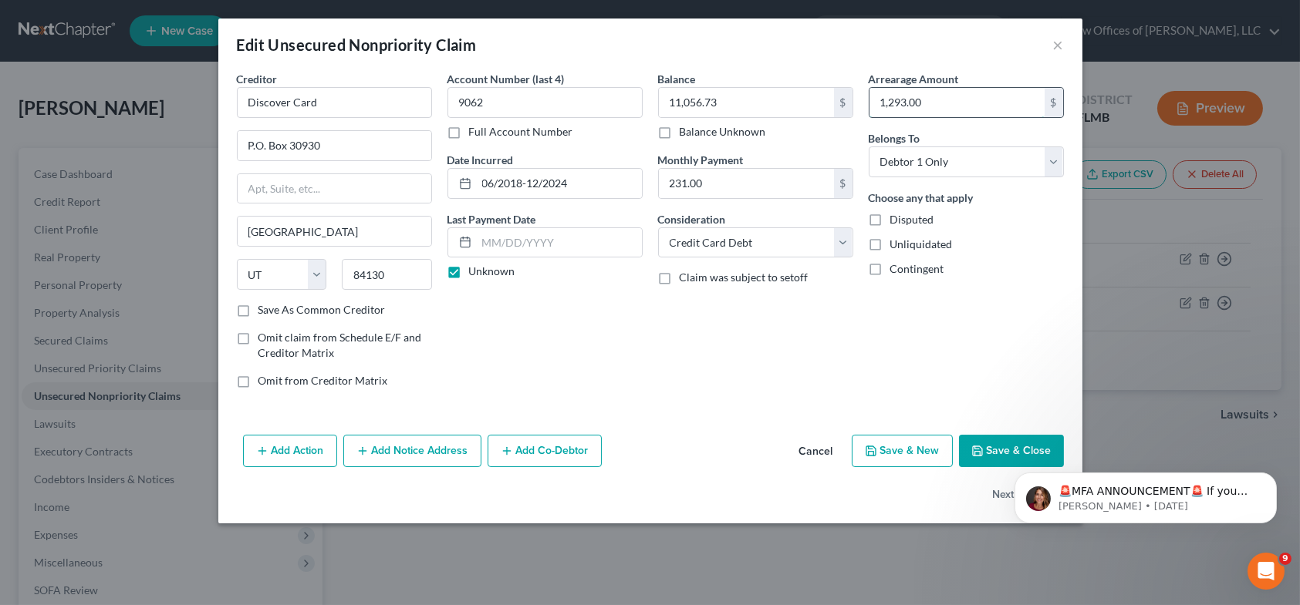
click at [892, 103] on input "1,293.00" at bounding box center [956, 102] width 175 height 29
type input "1"
type input "1,764.00"
click at [1057, 165] on select "Select Debtor 1 Only Debtor 2 Only Debtor 1 And Debtor 2 Only At Least One Of T…" at bounding box center [965, 162] width 195 height 31
click at [868, 147] on select "Select Debtor 1 Only Debtor 2 Only Debtor 1 And Debtor 2 Only At Least One Of T…" at bounding box center [965, 162] width 195 height 31
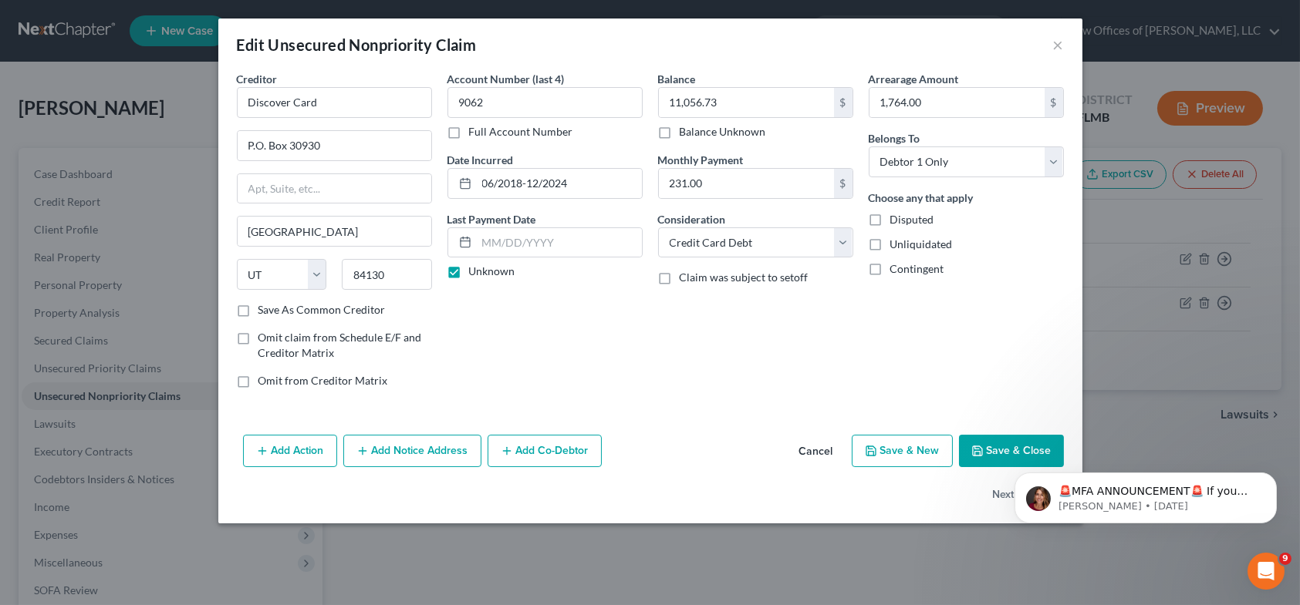
click at [902, 457] on button "Save & New" at bounding box center [901, 451] width 101 height 32
select select "0"
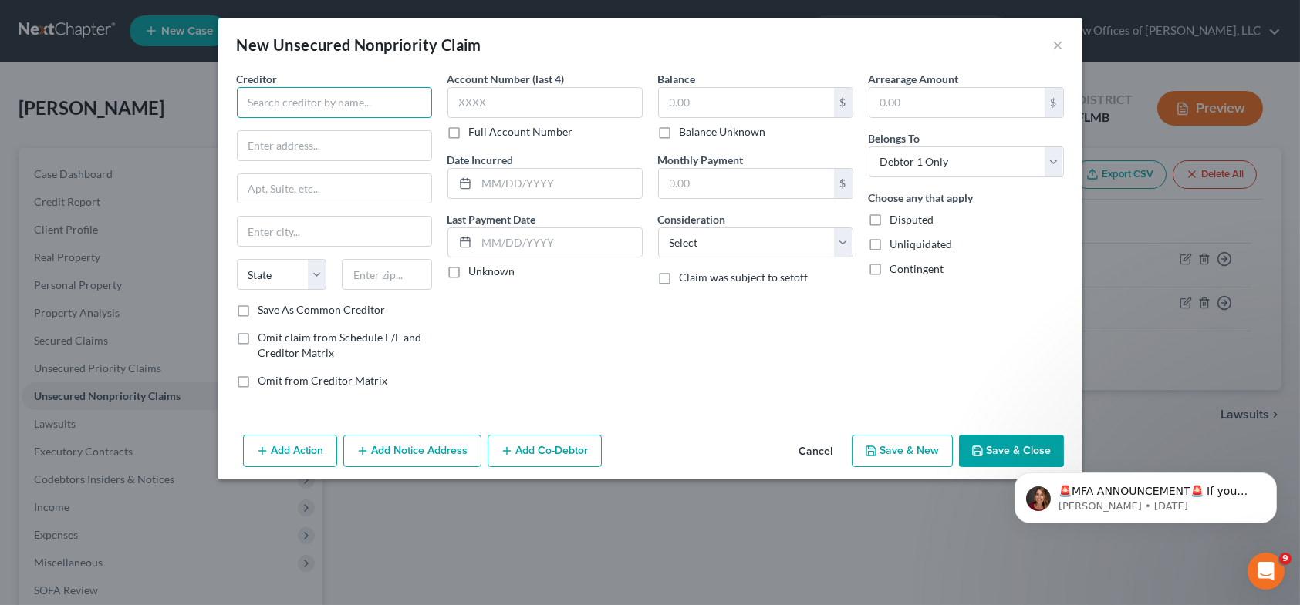
click at [270, 98] on input "text" at bounding box center [334, 102] width 195 height 31
